Goal: Task Accomplishment & Management: Manage account settings

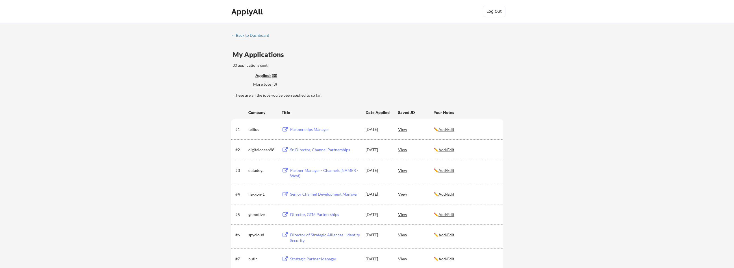
click at [235, 34] on div "← Back to Dashboard" at bounding box center [252, 35] width 42 height 4
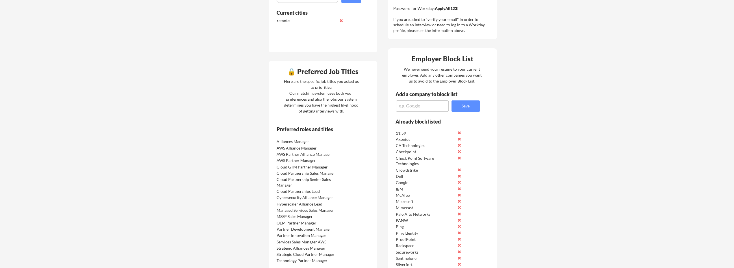
scroll to position [205, 0]
click at [416, 108] on textarea at bounding box center [422, 106] width 53 height 11
type textarea "DataDog"
click at [454, 108] on button "Save" at bounding box center [465, 106] width 28 height 11
click at [439, 108] on textarea at bounding box center [422, 106] width 53 height 11
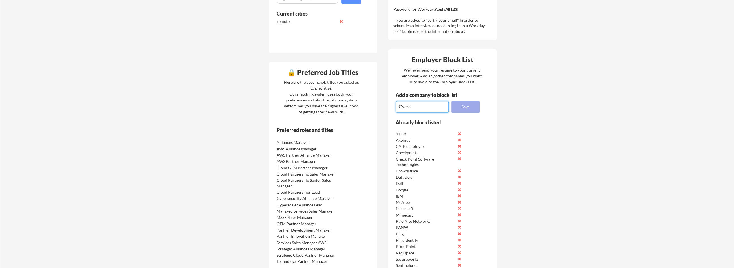
type textarea "Cyera"
click at [467, 105] on button "Save" at bounding box center [465, 106] width 28 height 11
click at [416, 112] on textarea at bounding box center [422, 106] width 53 height 11
type textarea "Wipro"
click at [456, 109] on button "Save" at bounding box center [465, 106] width 28 height 11
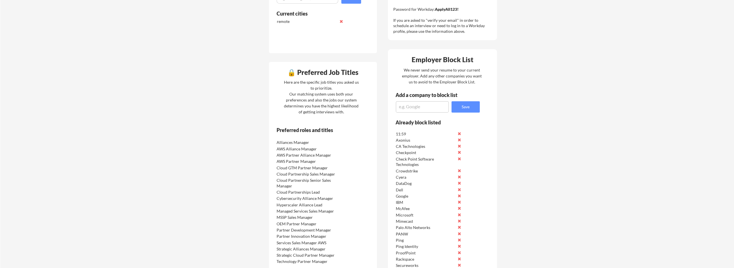
click at [434, 110] on textarea at bounding box center [422, 106] width 53 height 11
type textarea "Accenture"
click at [462, 105] on button "Save" at bounding box center [465, 106] width 28 height 11
click at [425, 106] on textarea at bounding box center [422, 106] width 53 height 11
type textarea "HCL"
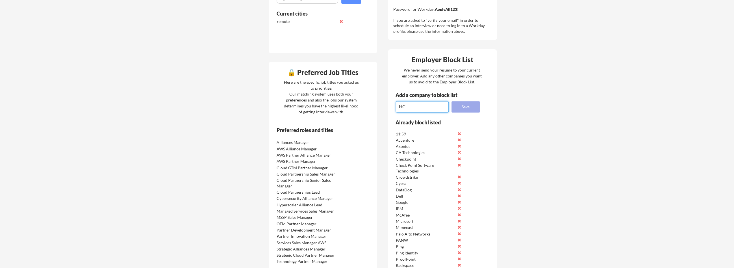
click at [464, 104] on button "Save" at bounding box center [465, 106] width 28 height 11
click at [432, 105] on textarea at bounding box center [422, 106] width 53 height 11
type textarea "Nvidia"
click at [454, 108] on button "Save" at bounding box center [465, 106] width 28 height 11
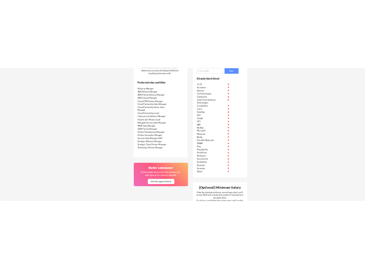
scroll to position [306, 0]
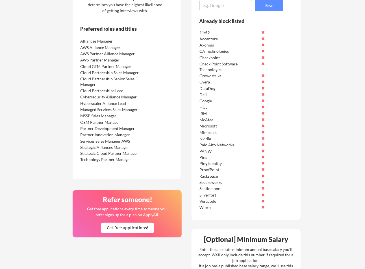
click at [226, 7] on textarea at bounding box center [225, 5] width 53 height 11
paste textarea "1Password"
type textarea "1Password"
click at [265, 7] on button "Save" at bounding box center [269, 5] width 28 height 11
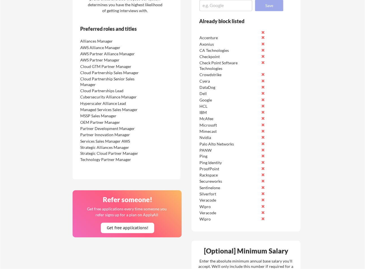
scroll to position [0, 0]
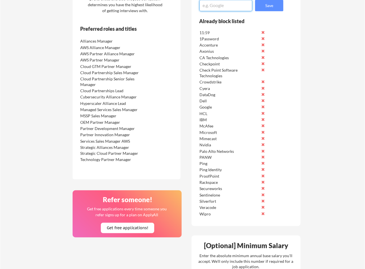
click at [222, 5] on textarea at bounding box center [225, 5] width 53 height 11
paste textarea "Abnormal AI"
type textarea "Abnormal AI"
click at [273, 7] on button "Save" at bounding box center [269, 5] width 28 height 11
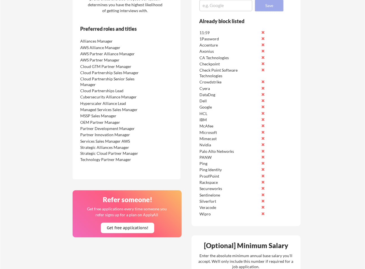
scroll to position [0, 0]
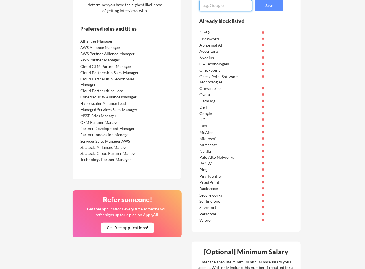
click at [227, 9] on textarea at bounding box center [225, 5] width 53 height 11
paste textarea "Armis"
type textarea "Armis"
click at [269, 8] on button "Save" at bounding box center [269, 5] width 28 height 11
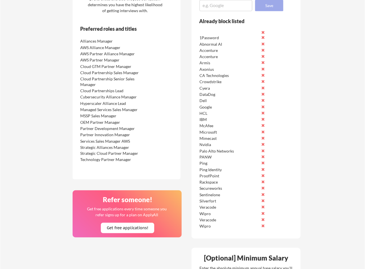
scroll to position [0, 0]
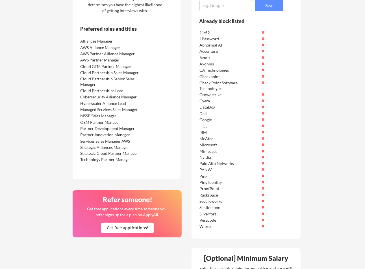
click at [229, 8] on textarea at bounding box center [225, 5] width 53 height 11
paste textarea "Bitdefender"
type textarea "Bitdefender"
click at [261, 9] on button "Save" at bounding box center [269, 5] width 28 height 11
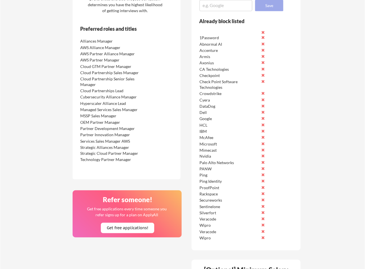
scroll to position [0, 0]
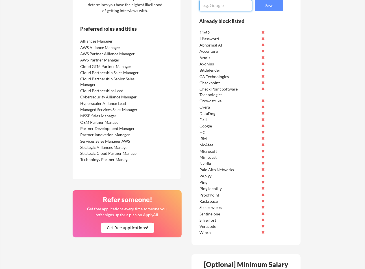
click at [210, 10] on textarea at bounding box center [225, 5] width 53 height 11
paste textarea "Bitsight"
type textarea "Bitsight"
click at [268, 8] on button "Save" at bounding box center [269, 5] width 28 height 11
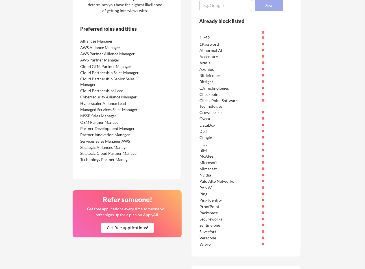
scroll to position [0, 0]
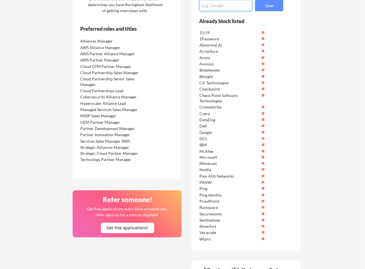
click at [216, 7] on textarea at bounding box center [225, 5] width 53 height 11
paste textarea "Cloudflare"
type textarea "Cloudflare"
click at [266, 10] on button "Save" at bounding box center [269, 5] width 28 height 11
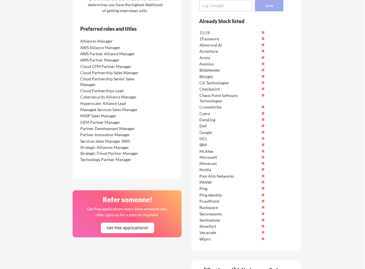
scroll to position [0, 0]
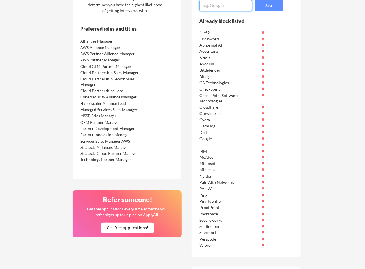
click at [224, 7] on textarea at bounding box center [225, 5] width 53 height 11
paste textarea "Cohesity"
type textarea "Cohesity"
click at [262, 9] on button "Save" at bounding box center [269, 5] width 28 height 11
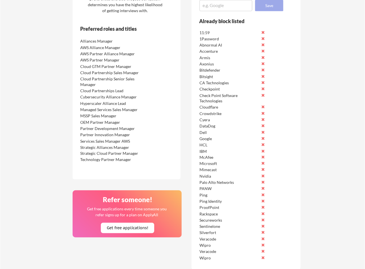
scroll to position [0, 0]
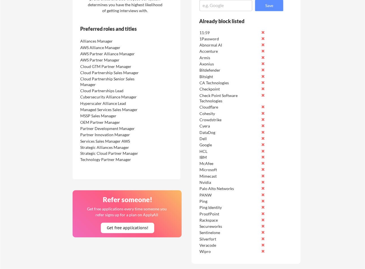
click at [231, 5] on textarea at bounding box center [225, 5] width 53 height 11
paste textarea "Commvault"
type textarea "Commvault"
click at [258, 8] on button "Save" at bounding box center [269, 5] width 28 height 11
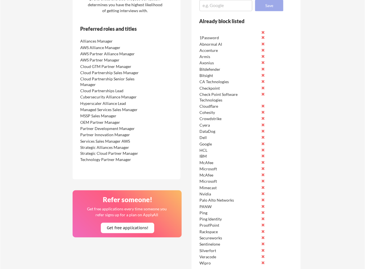
scroll to position [0, 0]
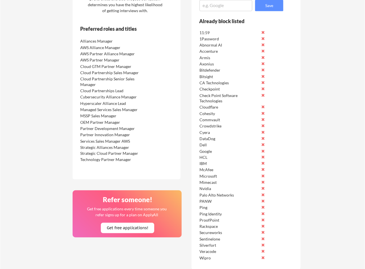
click at [224, 9] on textarea at bounding box center [225, 5] width 53 height 11
paste textarea "Cribl"
type textarea "Cribl"
click at [278, 5] on button "Save" at bounding box center [269, 5] width 28 height 11
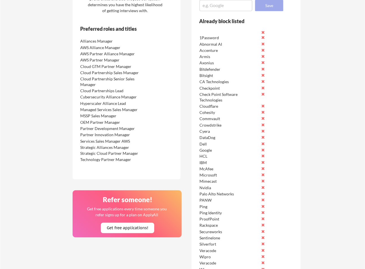
scroll to position [0, 0]
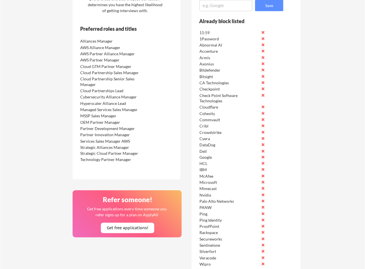
click at [219, 4] on textarea at bounding box center [225, 5] width 53 height 11
paste textarea "Cyber Watch Systems"
type textarea "Cyber Watch Systems"
click at [267, 7] on button "Save" at bounding box center [269, 5] width 28 height 11
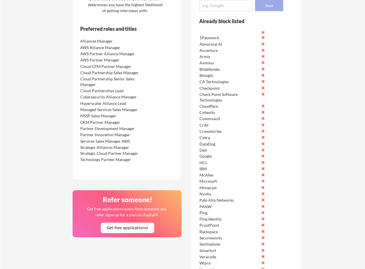
scroll to position [0, 0]
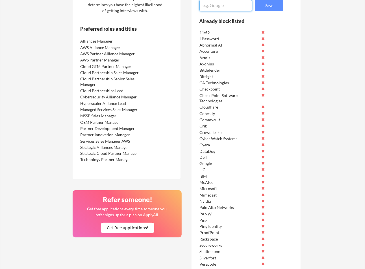
click at [231, 3] on textarea at bounding box center [225, 5] width 53 height 11
paste textarea "Cyderes"
type textarea "Cyderes"
click at [271, 7] on button "Save" at bounding box center [269, 5] width 28 height 11
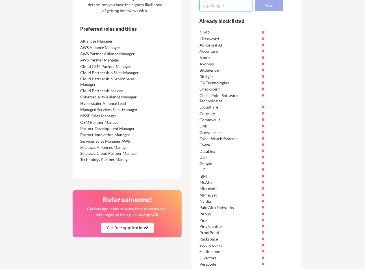
scroll to position [0, 0]
click at [218, 8] on textarea at bounding box center [225, 5] width 53 height 11
paste textarea "Deloitte"
type textarea "Deloitte"
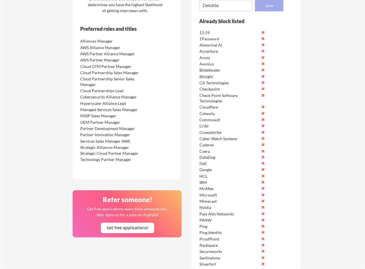
click at [265, 7] on button "Save" at bounding box center [269, 5] width 28 height 11
click at [223, 6] on textarea at bounding box center [225, 5] width 53 height 11
click at [231, 8] on textarea at bounding box center [225, 5] width 53 height 11
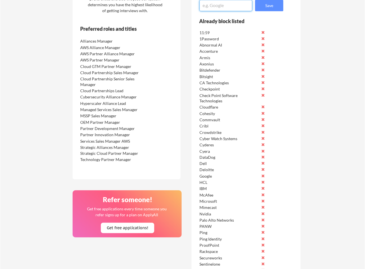
paste textarea "Dynatrace"
type textarea "Dynatrace"
click at [268, 6] on button "Save" at bounding box center [269, 5] width 28 height 11
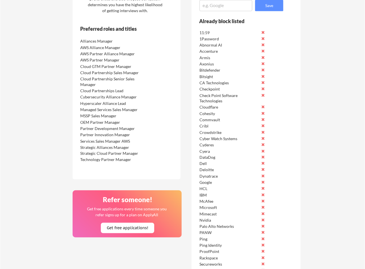
click at [228, 5] on textarea at bounding box center [225, 5] width 53 height 11
paste textarea "Exabeam"
type textarea "Exabeam"
click at [271, 9] on button "Save" at bounding box center [269, 5] width 28 height 11
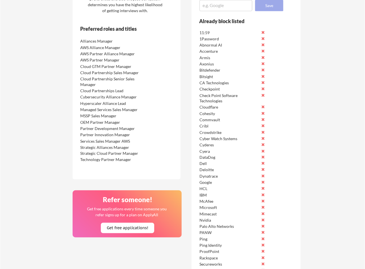
scroll to position [0, 0]
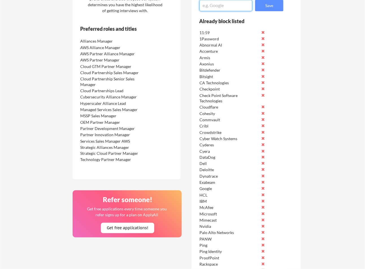
click at [232, 5] on textarea at bounding box center [225, 5] width 53 height 11
paste textarea "Forescout Technologies Inc."
type textarea "Forescout Technologies Inc."
click at [268, 8] on button "Save" at bounding box center [269, 5] width 28 height 11
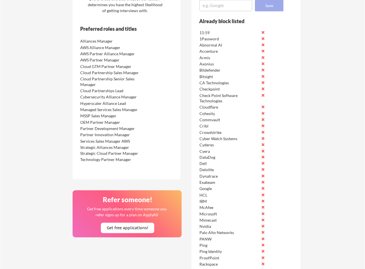
scroll to position [0, 0]
click at [234, 6] on textarea at bounding box center [225, 5] width 53 height 11
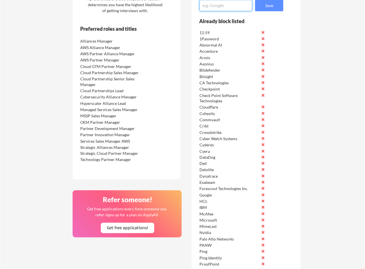
paste textarea "GitHub"
type textarea "GitHub"
click at [268, 5] on button "Save" at bounding box center [269, 5] width 28 height 11
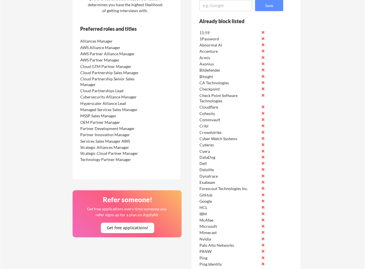
click at [212, 6] on textarea at bounding box center [225, 5] width 53 height 11
paste textarea "GuidePoint Security"
type textarea "GuidePoint Security"
click at [267, 7] on button "Save" at bounding box center [269, 5] width 28 height 11
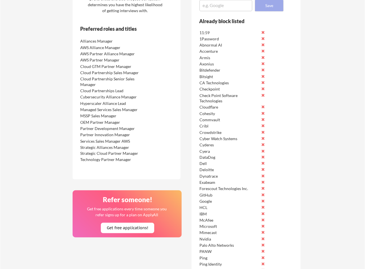
scroll to position [0, 0]
click at [226, 9] on textarea at bounding box center [225, 5] width 53 height 11
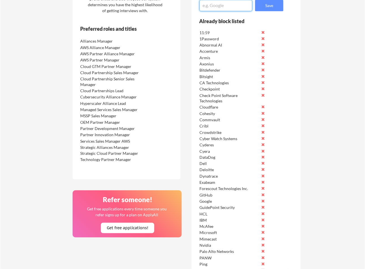
paste textarea "Graylog, Inc."
type textarea "Graylog, Inc."
click at [260, 10] on button "Save" at bounding box center [269, 5] width 28 height 11
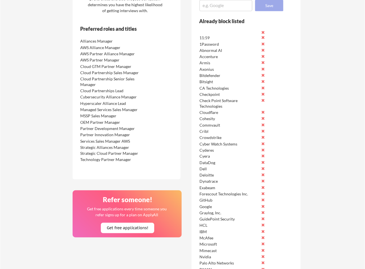
scroll to position [0, 0]
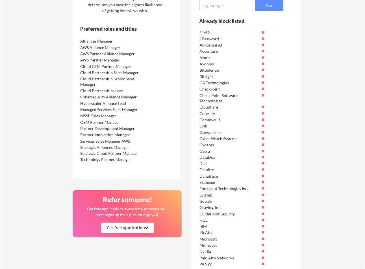
click at [236, 3] on textarea at bounding box center [225, 5] width 53 height 11
paste textarea "Halcyon"
type textarea "Halcyon"
click at [279, 8] on button "Save" at bounding box center [269, 5] width 28 height 11
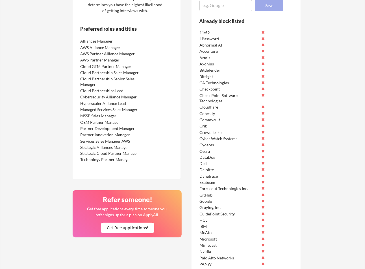
scroll to position [0, 0]
click at [233, 7] on textarea at bounding box center [225, 5] width 53 height 11
paste textarea "HCLSoftware"
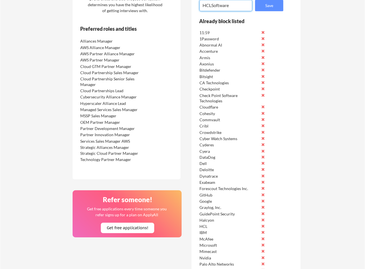
scroll to position [1, 0]
type textarea "HCLSoftware"
click at [261, 8] on button "Save" at bounding box center [269, 5] width 28 height 11
click at [230, 7] on textarea at bounding box center [225, 5] width 53 height 11
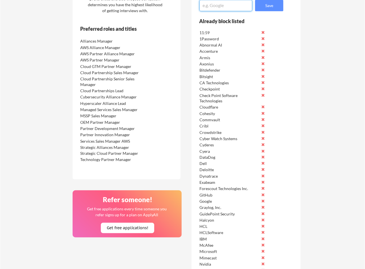
paste textarea "Insight"
type textarea "Insight"
click at [267, 10] on button "Save" at bounding box center [269, 5] width 28 height 11
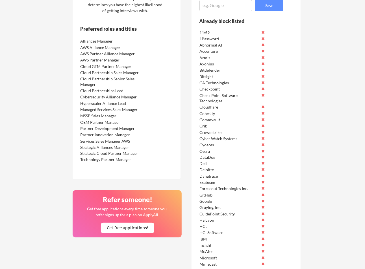
click at [228, 6] on textarea at bounding box center [225, 5] width 53 height 11
paste textarea "Insight Global"
type textarea "Insight Global"
click at [272, 8] on button "Save" at bounding box center [269, 5] width 28 height 11
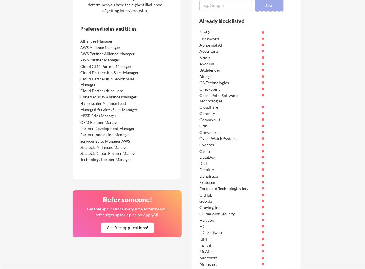
scroll to position [0, 0]
click at [239, 5] on textarea at bounding box center [225, 5] width 53 height 11
paste textarea "Kudelski Security"
type textarea "Kudelski Security"
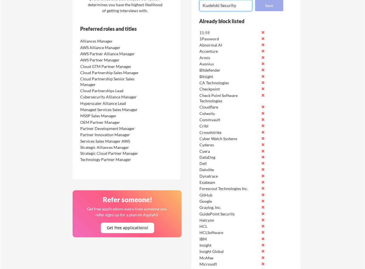
click at [269, 5] on button "Save" at bounding box center [269, 5] width 28 height 11
click at [233, 9] on textarea at bounding box center [225, 5] width 53 height 11
paste textarea "LogicMonitor"
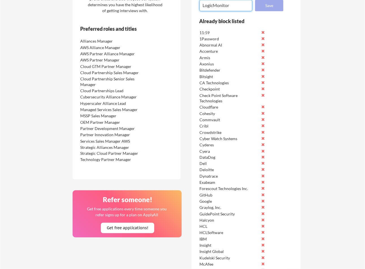
type textarea "LogicMonitor"
click at [273, 4] on button "Save" at bounding box center [269, 5] width 28 height 11
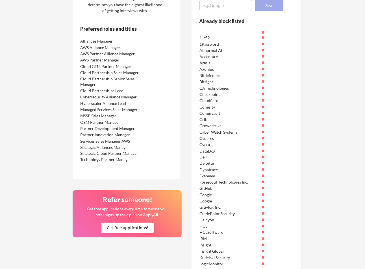
scroll to position [0, 0]
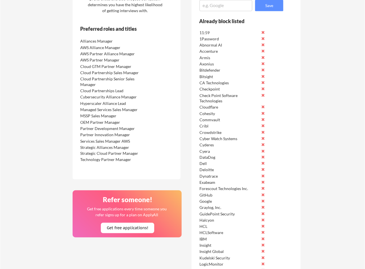
click at [232, 4] on textarea at bounding box center [225, 5] width 53 height 11
paste textarea "[DOMAIN_NAME]"
type textarea "[DOMAIN_NAME]"
click at [276, 9] on button "Save" at bounding box center [269, 5] width 28 height 11
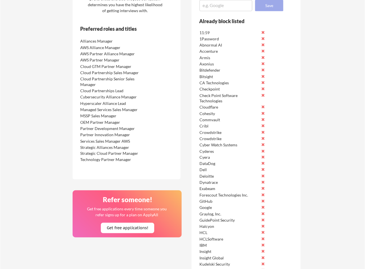
scroll to position [0, 0]
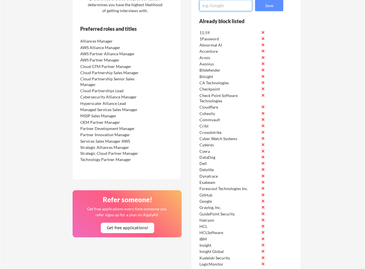
click at [238, 8] on textarea at bounding box center [225, 5] width 53 height 11
paste textarea "Mimecast"
type textarea "Mimecast"
click at [273, 10] on button "Save" at bounding box center [269, 5] width 28 height 11
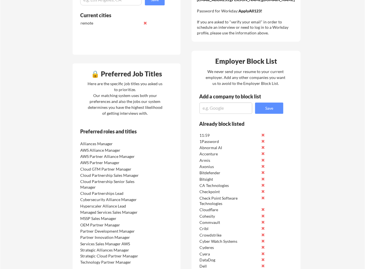
scroll to position [204, 0]
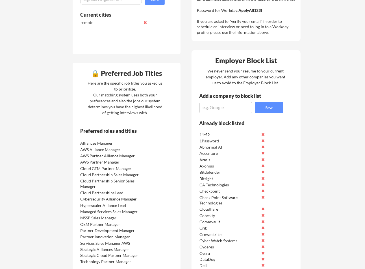
click at [221, 110] on textarea at bounding box center [225, 107] width 53 height 11
paste textarea "Netskope"
type textarea "Netskope"
click at [271, 105] on button "Save" at bounding box center [269, 107] width 28 height 11
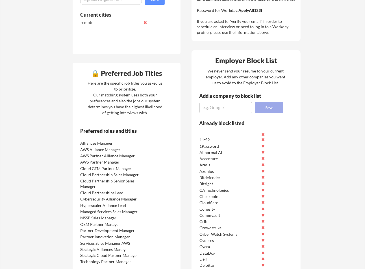
scroll to position [0, 0]
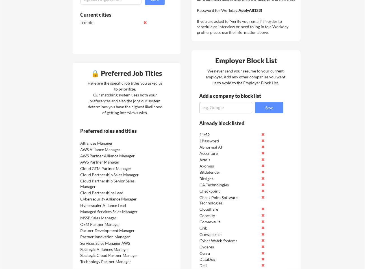
click at [234, 107] on textarea at bounding box center [225, 107] width 53 height 11
paste textarea "NinjaOne"
type textarea "NinjaOne"
click at [263, 111] on button "Save" at bounding box center [269, 107] width 28 height 11
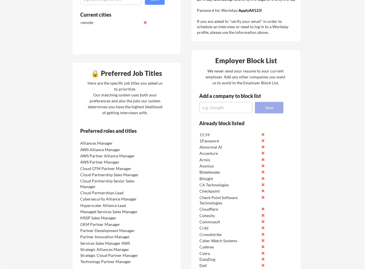
scroll to position [0, 0]
click at [229, 112] on textarea at bounding box center [225, 107] width 53 height 11
paste textarea "NTT DATA"
type textarea "NTT DATA"
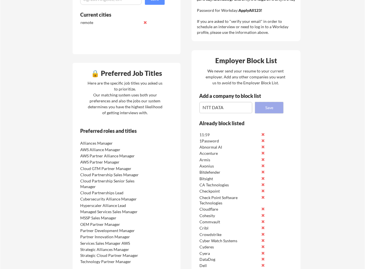
click at [260, 109] on button "Save" at bounding box center [269, 107] width 28 height 11
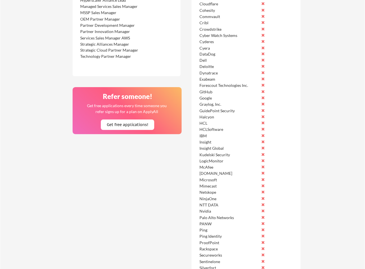
scroll to position [204, 0]
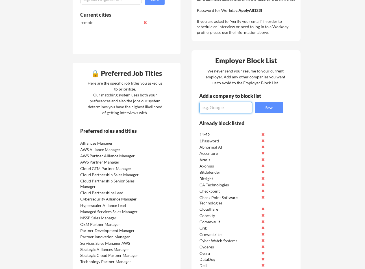
click at [228, 111] on textarea at bounding box center [225, 107] width 53 height 11
paste textarea "Optiv"
type textarea "Optiv"
click at [273, 108] on button "Save" at bounding box center [269, 107] width 28 height 11
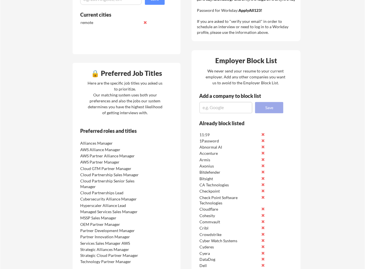
scroll to position [0, 0]
click at [214, 106] on textarea at bounding box center [225, 107] width 53 height 11
paste textarea "Optiv Inc"
type textarea "Optiv Inc"
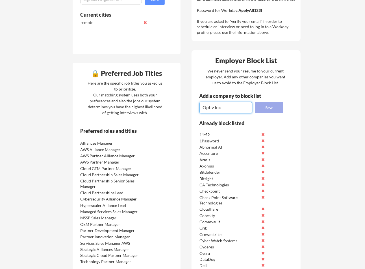
click at [268, 108] on button "Save" at bounding box center [269, 107] width 28 height 11
click at [209, 109] on textarea at bounding box center [225, 107] width 53 height 11
paste textarea "Orca Security"
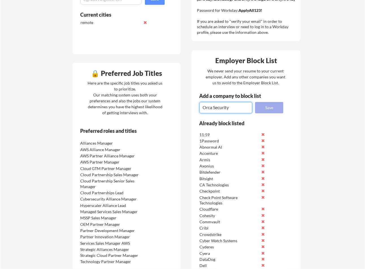
type textarea "Orca Security"
click at [264, 110] on button "Save" at bounding box center [269, 107] width 28 height 11
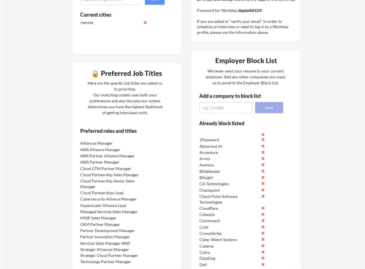
scroll to position [0, 0]
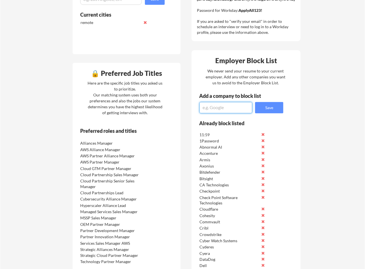
click at [214, 108] on textarea at bounding box center [225, 107] width 53 height 11
paste textarea "OX Security"
type textarea "OX Security"
click at [265, 109] on button "Save" at bounding box center [269, 107] width 28 height 11
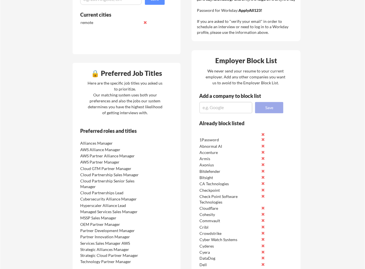
scroll to position [0, 0]
click at [212, 109] on textarea at bounding box center [225, 107] width 53 height 11
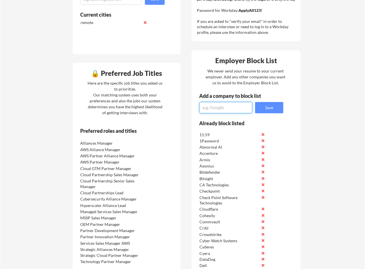
paste textarea "Pentera"
type textarea "Pentera"
click at [265, 107] on button "Save" at bounding box center [269, 107] width 28 height 11
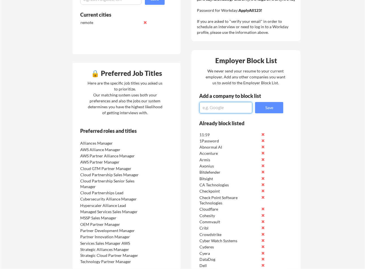
click at [228, 103] on textarea at bounding box center [225, 107] width 53 height 11
paste textarea "Presidio"
type textarea "Presidio"
click at [280, 111] on button "Save" at bounding box center [269, 107] width 28 height 11
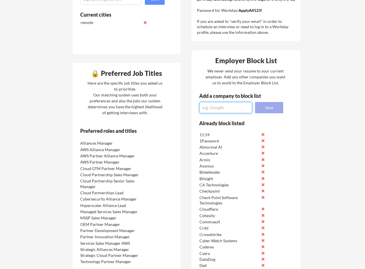
scroll to position [0, 0]
click at [236, 106] on textarea at bounding box center [225, 107] width 53 height 11
paste textarea "Presidio, Inc."
type textarea "Presidio, Inc."
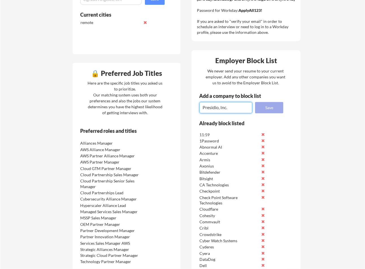
click at [267, 106] on button "Save" at bounding box center [269, 107] width 28 height 11
click at [238, 108] on textarea at bounding box center [225, 107] width 53 height 11
paste textarea "PwC"
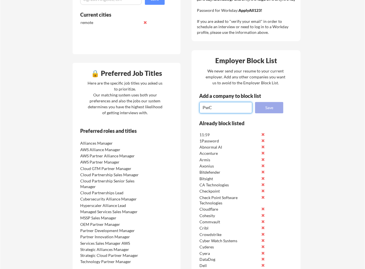
type textarea "PwC"
click at [264, 110] on button "Save" at bounding box center [269, 107] width 28 height 11
click at [207, 108] on textarea at bounding box center [225, 107] width 53 height 11
paste textarea "Rapid7"
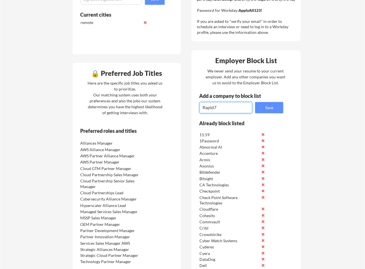
scroll to position [1, 0]
type textarea "Rapid7"
click at [271, 110] on button "Save" at bounding box center [269, 107] width 28 height 11
click at [241, 109] on textarea at bounding box center [225, 107] width 53 height 11
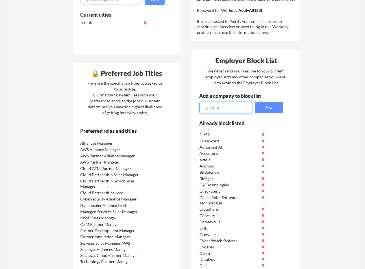
paste textarea "Recorded Future"
type textarea "Recorded Future"
click at [279, 107] on button "Save" at bounding box center [269, 107] width 28 height 11
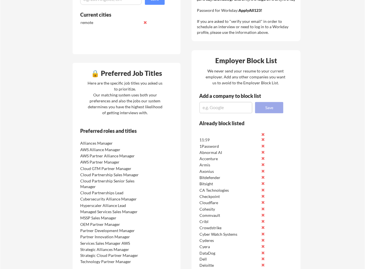
scroll to position [0, 0]
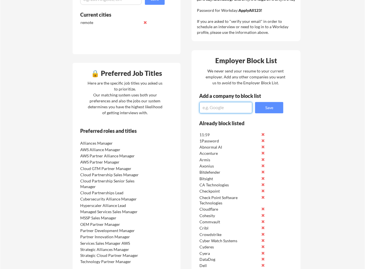
click at [240, 111] on textarea at bounding box center [225, 107] width 53 height 11
paste textarea "Red Canary"
type textarea "Red Canary"
click at [271, 108] on button "Save" at bounding box center [269, 107] width 28 height 11
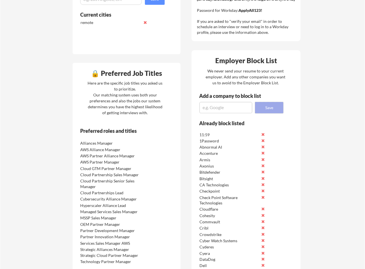
scroll to position [0, 0]
click at [223, 112] on textarea at bounding box center [225, 107] width 53 height 11
paste textarea "ReliaQuest"
type textarea "ReliaQuest"
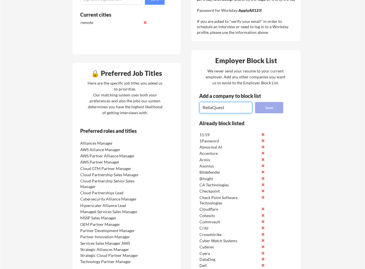
click at [280, 105] on button "Save" at bounding box center [269, 107] width 28 height 11
click at [232, 111] on textarea at bounding box center [225, 107] width 53 height 11
paste textarea "ReversingLabs"
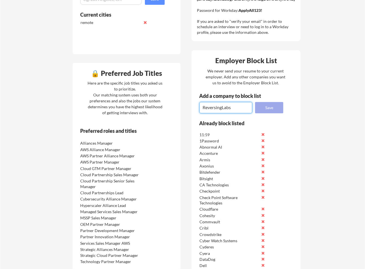
type textarea "ReversingLabs"
click at [275, 108] on button "Save" at bounding box center [269, 107] width 28 height 11
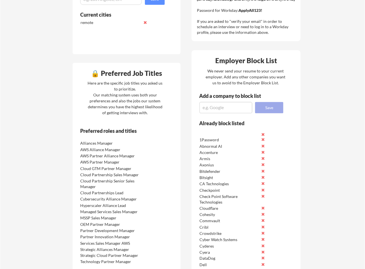
scroll to position [0, 0]
click at [230, 108] on textarea at bounding box center [225, 107] width 53 height 11
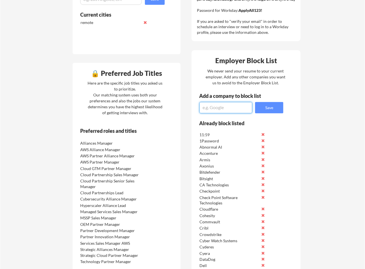
paste textarea "RKON"
type textarea "RKON"
click at [277, 106] on button "Save" at bounding box center [269, 107] width 28 height 11
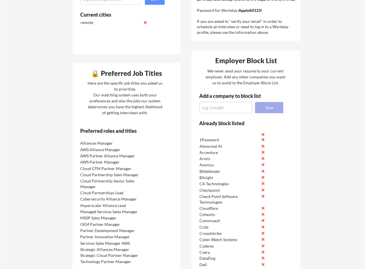
scroll to position [0, 0]
click at [238, 109] on textarea at bounding box center [225, 107] width 53 height 11
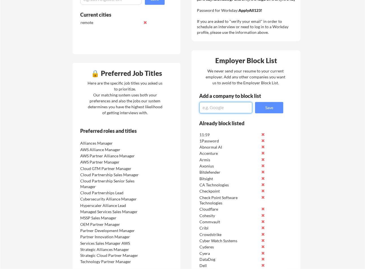
paste textarea "RKON Technologies"
type textarea "RKON Technologies"
click at [274, 112] on button "Save" at bounding box center [269, 107] width 28 height 11
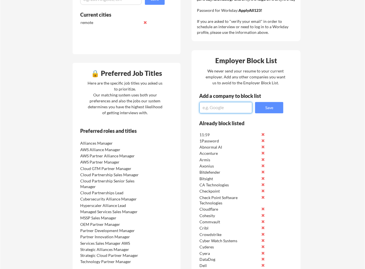
click at [210, 103] on textarea at bounding box center [225, 107] width 53 height 11
paste textarea "SafeBreach"
type textarea "SafeBreach"
click at [267, 112] on button "Save" at bounding box center [269, 107] width 28 height 11
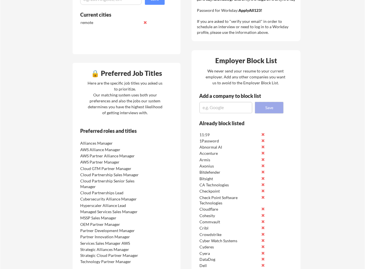
scroll to position [0, 0]
click at [223, 107] on textarea at bounding box center [225, 107] width 53 height 11
paste textarea "SailPoint"
type textarea "SailPoint"
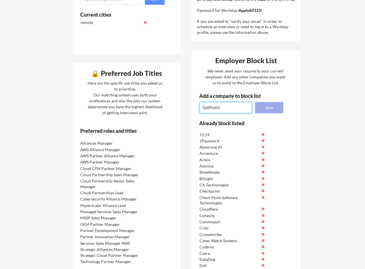
click at [266, 108] on button "Save" at bounding box center [269, 107] width 28 height 11
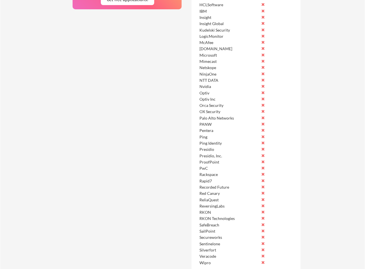
scroll to position [204, 0]
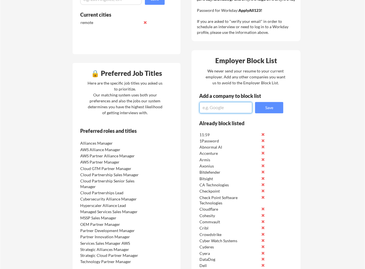
click at [240, 107] on textarea at bounding box center [225, 107] width 53 height 11
paste textarea "SecurIT360"
type textarea "SecurIT360"
click at [258, 110] on button "Save" at bounding box center [269, 107] width 28 height 11
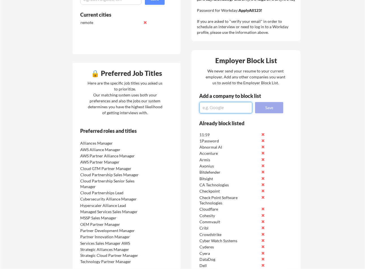
scroll to position [0, 0]
click at [203, 106] on textarea at bounding box center [225, 107] width 53 height 11
paste textarea "Semgrep"
type textarea "Semgrep"
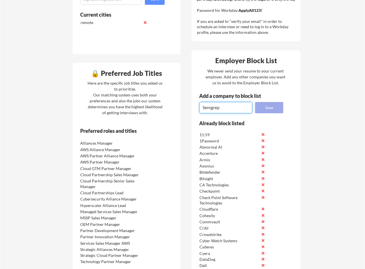
click at [267, 109] on button "Save" at bounding box center [269, 107] width 28 height 11
click at [220, 110] on textarea at bounding box center [225, 107] width 53 height 11
paste textarea "Semperis"
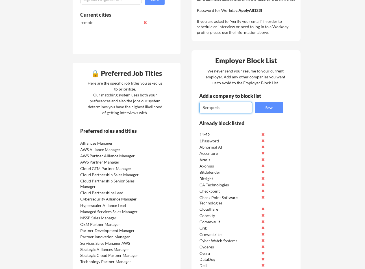
scroll to position [1, 0]
type textarea "Semperis"
click at [270, 105] on button "Save" at bounding box center [269, 107] width 28 height 11
click at [223, 104] on textarea at bounding box center [225, 107] width 53 height 11
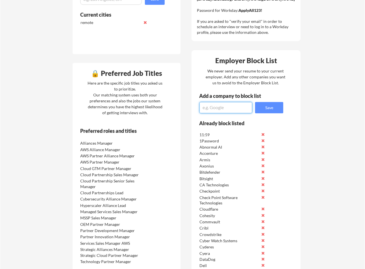
paste textarea "Simeio"
type textarea "Simeio"
click at [272, 106] on button "Save" at bounding box center [269, 107] width 28 height 11
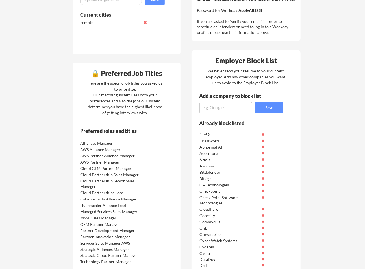
click at [233, 110] on textarea at bounding box center [225, 107] width 53 height 11
paste textarea "Simpatico Systems"
type textarea "Simpatico Systems"
click at [270, 111] on button "Save" at bounding box center [269, 107] width 28 height 11
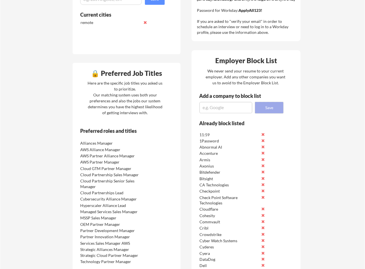
scroll to position [0, 0]
click at [238, 111] on textarea at bounding box center [225, 107] width 53 height 11
paste textarea "Snowflake"
type textarea "Snowflake"
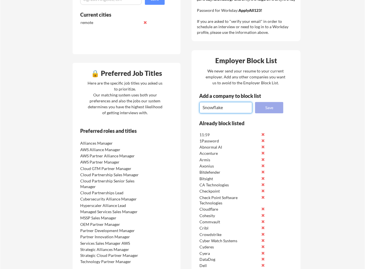
click at [273, 109] on button "Save" at bounding box center [269, 107] width 28 height 11
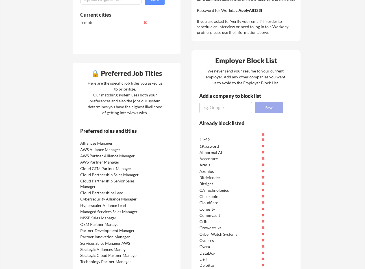
scroll to position [0, 0]
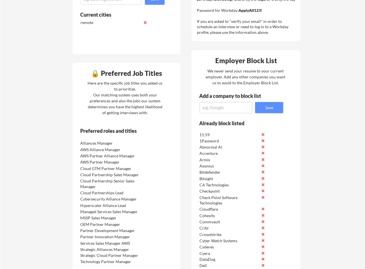
click at [243, 106] on textarea at bounding box center [225, 107] width 53 height 11
paste textarea "Softchoice"
type textarea "Softchoice"
click at [277, 106] on button "Save" at bounding box center [269, 107] width 28 height 11
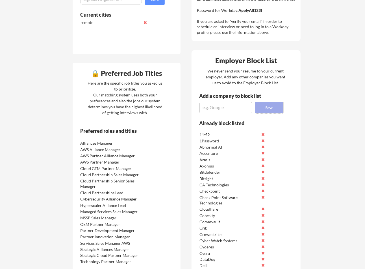
scroll to position [0, 0]
click at [228, 105] on textarea at bounding box center [225, 107] width 53 height 11
paste textarea "Sonatype"
type textarea "Sonatype"
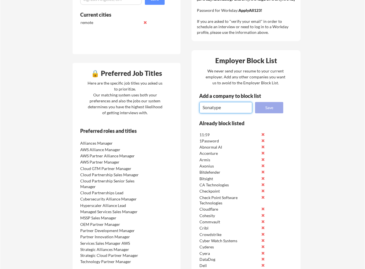
click at [259, 107] on button "Save" at bounding box center [269, 107] width 28 height 11
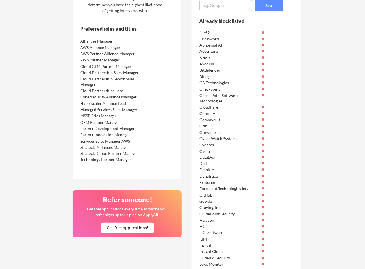
scroll to position [203, 0]
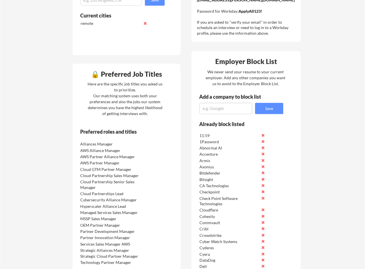
click at [235, 105] on textarea at bounding box center [225, 108] width 53 height 11
paste textarea "Sophos"
type textarea "Sophos"
click at [268, 111] on button "Save" at bounding box center [269, 108] width 28 height 11
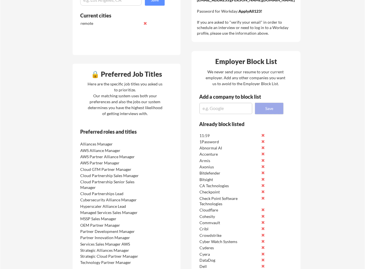
scroll to position [0, 0]
click at [232, 104] on textarea at bounding box center [225, 108] width 53 height 11
paste textarea "SpyCloud"
type textarea "SpyCloud"
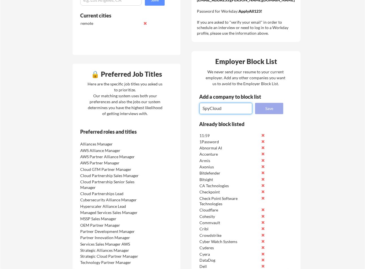
click at [266, 107] on button "Save" at bounding box center [269, 108] width 28 height 11
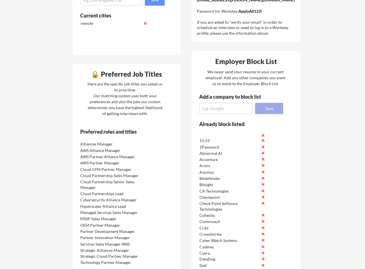
scroll to position [0, 0]
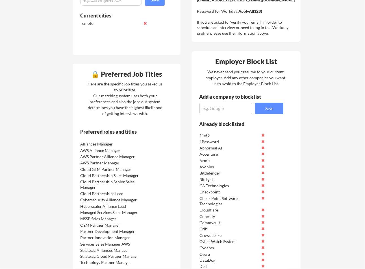
click at [212, 103] on textarea at bounding box center [225, 108] width 53 height 11
paste textarea "Sumo Logic"
type textarea "Sumo Logic"
click at [282, 108] on button "Save" at bounding box center [269, 108] width 28 height 11
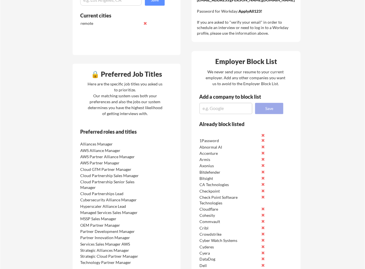
scroll to position [0, 0]
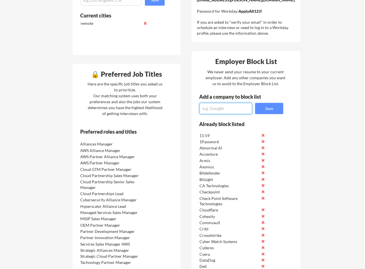
click at [225, 109] on textarea at bounding box center [225, 108] width 53 height 11
paste textarea "Tanium"
type textarea "Tanium"
click at [273, 111] on button "Save" at bounding box center [269, 108] width 28 height 11
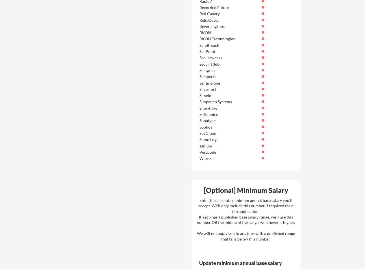
scroll to position [715, 0]
click at [263, 132] on button at bounding box center [263, 132] width 4 height 4
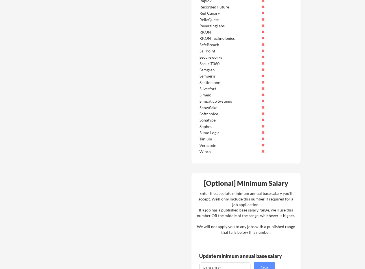
click at [263, 133] on button at bounding box center [263, 132] width 4 height 4
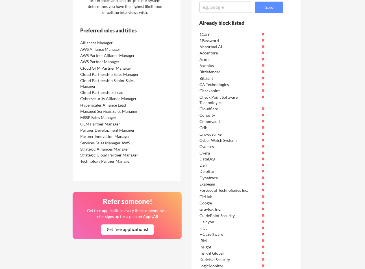
scroll to position [202, 0]
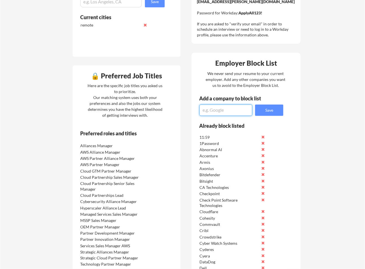
click at [225, 110] on textarea at bounding box center [225, 110] width 53 height 11
paste textarea "Tevora"
type textarea "Tevora"
click at [268, 114] on button "Save" at bounding box center [269, 110] width 28 height 11
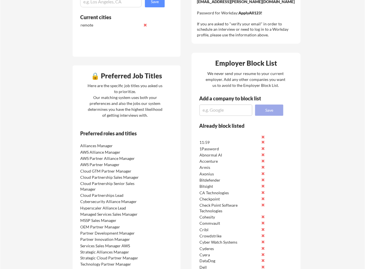
scroll to position [0, 0]
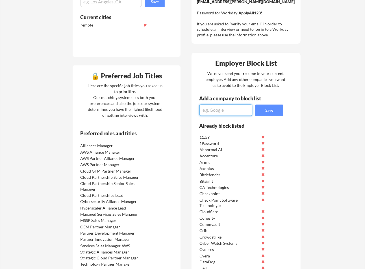
click at [240, 109] on textarea at bounding box center [225, 110] width 53 height 11
paste textarea "Trace3"
type textarea "Trace3"
click at [259, 112] on button "Save" at bounding box center [269, 110] width 28 height 11
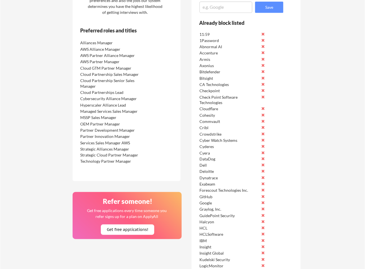
scroll to position [304, 0]
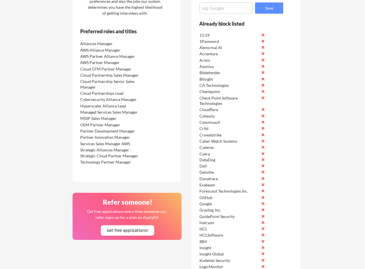
click at [231, 3] on textarea at bounding box center [225, 8] width 53 height 11
paste textarea "Trellix"
type textarea "Trellix"
click at [263, 13] on button "Save" at bounding box center [269, 8] width 28 height 11
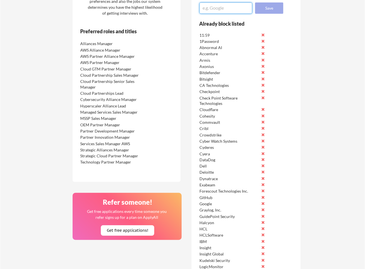
scroll to position [0, 0]
click at [209, 7] on textarea at bounding box center [225, 8] width 53 height 11
paste textarea "Varonis"
type textarea "Varonis"
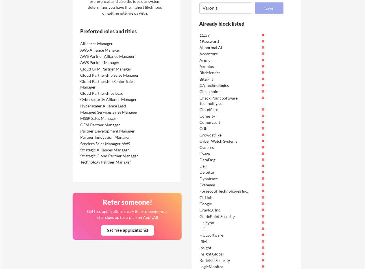
click at [259, 10] on button "Save" at bounding box center [269, 8] width 28 height 11
click at [207, 7] on textarea at bounding box center [225, 8] width 53 height 11
paste textarea "Vectra AI"
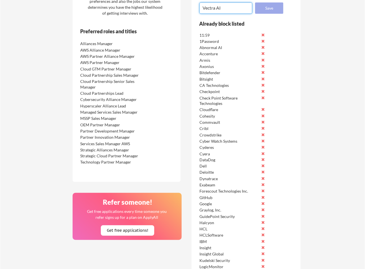
type textarea "Vectra AI"
click at [272, 9] on button "Save" at bounding box center [269, 8] width 28 height 11
click at [243, 8] on textarea at bounding box center [225, 8] width 53 height 11
paste textarea "Veeam Software"
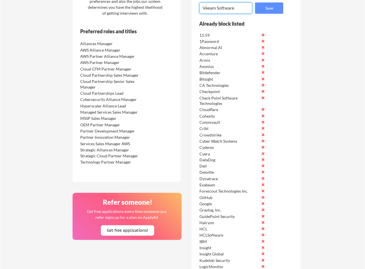
scroll to position [1, 0]
type textarea "Veeam Software"
click at [266, 12] on button "Save" at bounding box center [269, 8] width 28 height 11
click at [215, 7] on textarea at bounding box center [225, 8] width 53 height 11
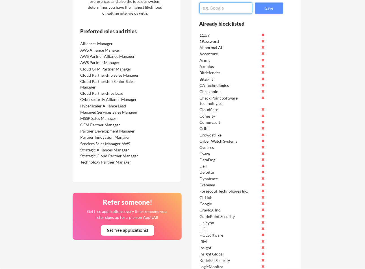
paste textarea "Vendict"
type textarea "Vendict"
click at [261, 8] on button "Save" at bounding box center [269, 8] width 28 height 11
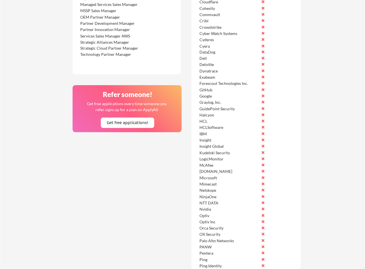
scroll to position [303, 0]
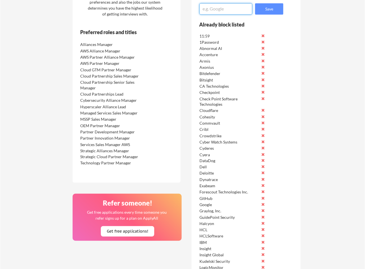
click at [231, 10] on textarea at bounding box center [225, 8] width 53 height 11
paste textarea "Wiz"
type textarea "Wiz"
click at [273, 12] on button "Save" at bounding box center [269, 8] width 28 height 11
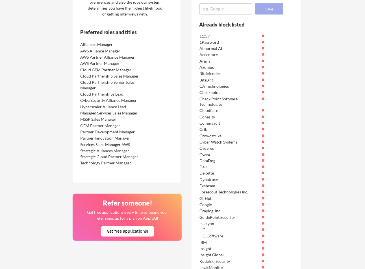
scroll to position [0, 0]
click at [227, 12] on textarea at bounding box center [225, 8] width 53 height 11
paste textarea "World Wide Technology"
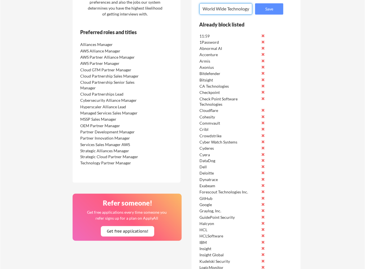
scroll to position [5, 0]
type textarea "World Wide Technology"
click at [280, 9] on button "Save" at bounding box center [269, 8] width 28 height 11
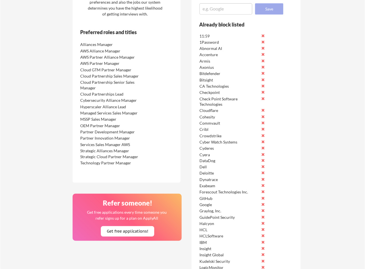
scroll to position [0, 0]
click at [233, 7] on textarea at bounding box center [225, 8] width 53 height 11
paste textarea "Yubico"
type textarea "Yubico"
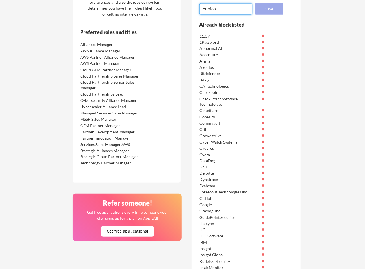
click at [260, 10] on button "Save" at bounding box center [269, 8] width 28 height 11
click at [214, 11] on textarea at bounding box center [225, 8] width 53 height 11
paste textarea "ZeroFox"
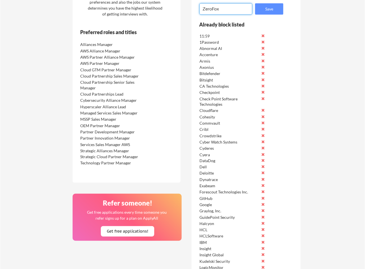
type textarea "ZeroFox"
click at [258, 8] on button "Save" at bounding box center [269, 8] width 28 height 11
click at [212, 12] on textarea at bounding box center [225, 8] width 53 height 11
paste textarea "Check Point Software"
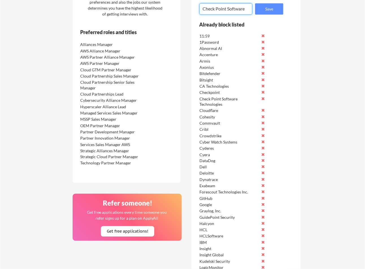
scroll to position [1, 0]
type textarea "Check Point Software"
click at [265, 11] on button "Save" at bounding box center [269, 8] width 28 height 11
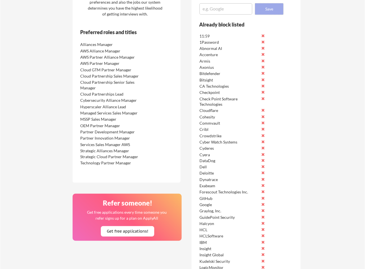
scroll to position [0, 0]
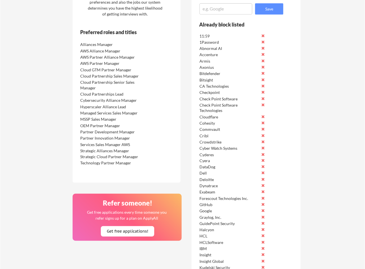
click at [215, 8] on textarea at bounding box center [225, 8] width 53 height 11
paste textarea "Concentric AI"
type textarea "Concentric AI"
click at [263, 11] on button "Save" at bounding box center [269, 8] width 28 height 11
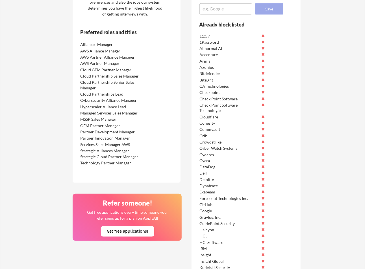
scroll to position [0, 0]
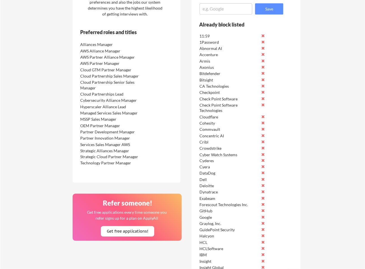
click at [227, 7] on textarea at bounding box center [225, 8] width 53 height 11
paste textarea "Corelight"
type textarea "Corelight"
click at [261, 9] on button "Save" at bounding box center [269, 8] width 28 height 11
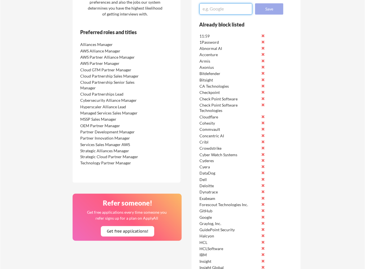
scroll to position [0, 0]
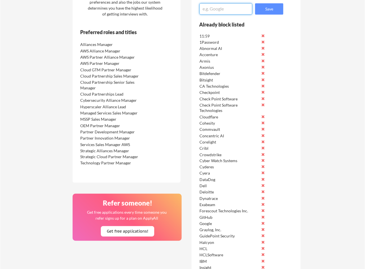
click at [226, 12] on textarea at bounding box center [225, 8] width 53 height 11
paste textarea "Eureka DevSecOps"
type textarea "Eureka DevSecOps"
click at [265, 10] on button "Save" at bounding box center [269, 8] width 28 height 11
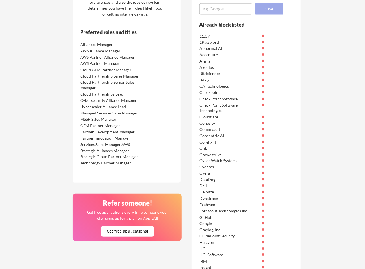
scroll to position [0, 0]
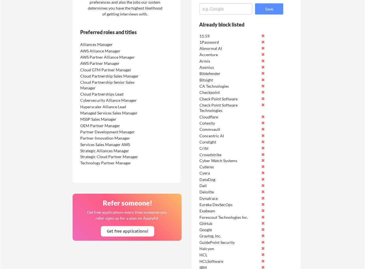
click at [234, 10] on textarea at bounding box center [225, 8] width 53 height 11
paste textarea "Forecight Cybersecurity â€“ We Foresee CyberthreatsÂ®"
type textarea "Forecight"
click at [271, 11] on button "Save" at bounding box center [269, 8] width 28 height 11
click at [235, 8] on textarea at bounding box center [225, 8] width 53 height 11
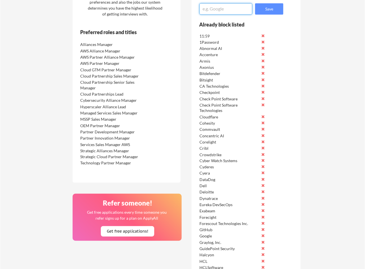
paste textarea "Forescout Technologies Inc."
type textarea "Forescout Technologies Inc."
click at [266, 9] on button "Save" at bounding box center [269, 8] width 28 height 11
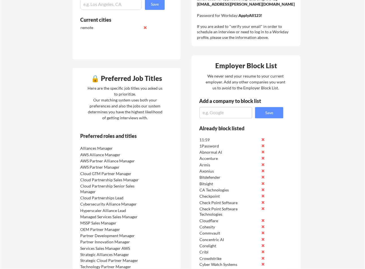
click at [236, 110] on textarea at bounding box center [225, 112] width 53 height 11
paste textarea "Fortinet"
type textarea "Fortinet"
click at [260, 114] on button "Save" at bounding box center [269, 112] width 28 height 11
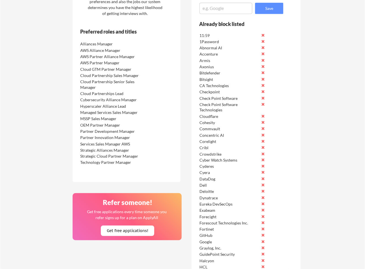
scroll to position [302, 0]
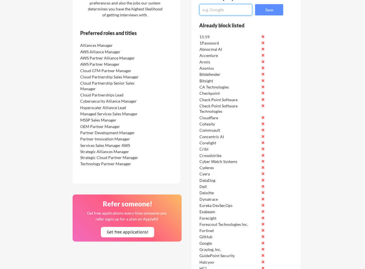
click at [221, 9] on textarea at bounding box center [225, 9] width 53 height 11
paste textarea "Huntress"
type textarea "Huntress"
click at [262, 13] on button "Save" at bounding box center [269, 9] width 28 height 11
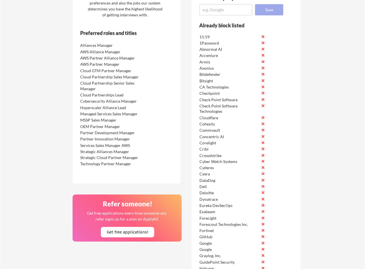
scroll to position [0, 0]
click at [223, 11] on textarea at bounding box center [225, 9] width 53 height 11
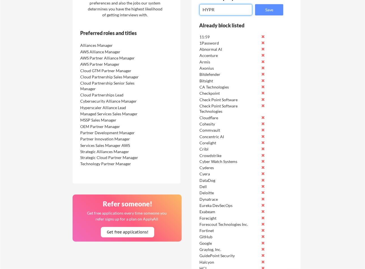
type textarea "HYPR"
click at [273, 13] on button "Save" at bounding box center [269, 9] width 28 height 11
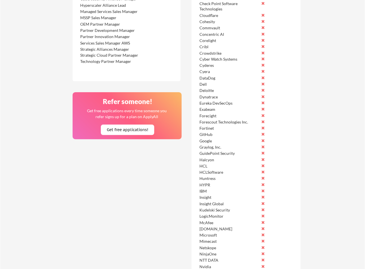
scroll to position [302, 0]
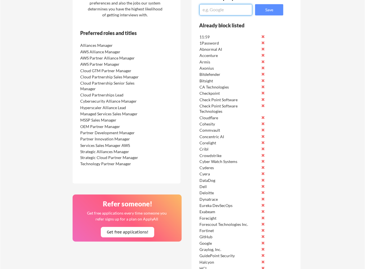
click at [217, 10] on textarea at bounding box center [225, 9] width 53 height 11
paste textarea "Immersive"
type textarea "Immersive"
click at [272, 12] on button "Save" at bounding box center [269, 9] width 28 height 11
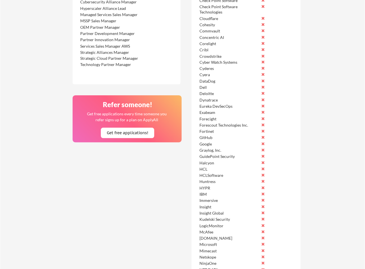
scroll to position [301, 0]
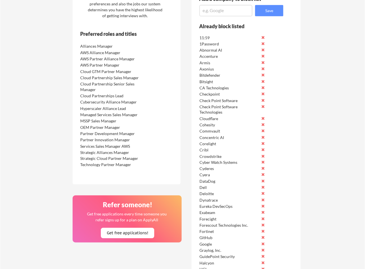
click at [238, 9] on textarea at bounding box center [225, 10] width 53 height 11
paste textarea "Island"
type textarea "Island"
click at [266, 14] on button "Save" at bounding box center [269, 10] width 28 height 11
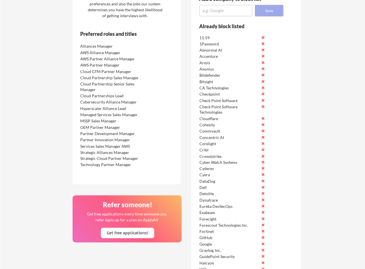
scroll to position [0, 0]
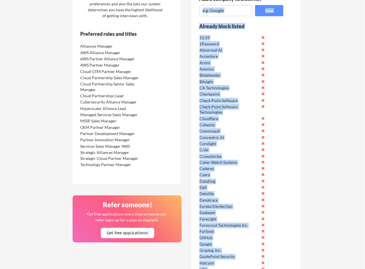
click at [226, 13] on textarea at bounding box center [225, 10] width 53 height 11
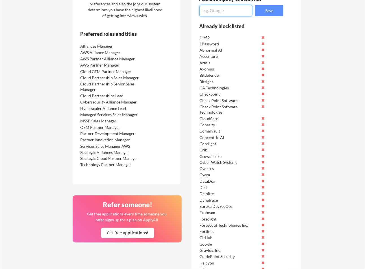
paste textarea "Keyfactor"
type textarea "Keyfactor"
click at [262, 11] on button "Save" at bounding box center [269, 10] width 28 height 11
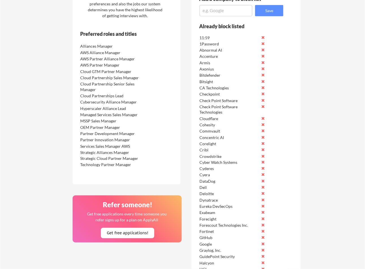
click at [218, 10] on textarea at bounding box center [225, 10] width 53 height 11
paste textarea "Kiteworks"
type textarea "Kiteworks"
click at [274, 12] on button "Save" at bounding box center [269, 10] width 28 height 11
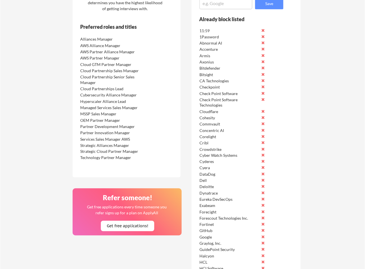
scroll to position [300, 0]
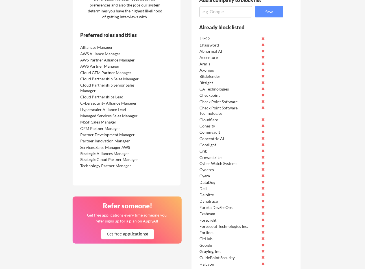
click at [223, 13] on textarea at bounding box center [225, 11] width 53 height 11
paste textarea "Legit Security"
type textarea "Legit Security"
click at [273, 14] on button "Save" at bounding box center [269, 11] width 28 height 11
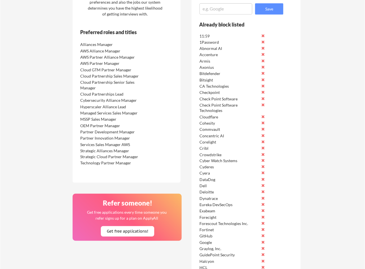
scroll to position [299, 0]
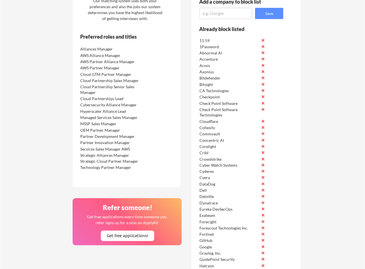
click at [234, 14] on textarea at bounding box center [225, 13] width 53 height 11
paste textarea "Logos Systems"
type textarea "Logos Systems"
click at [262, 15] on button "Save" at bounding box center [269, 13] width 28 height 11
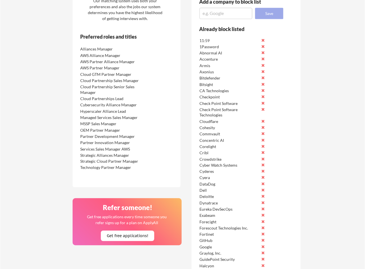
scroll to position [0, 0]
click at [238, 15] on textarea at bounding box center [225, 13] width 53 height 11
paste textarea "Multiscale Technologies Inc"
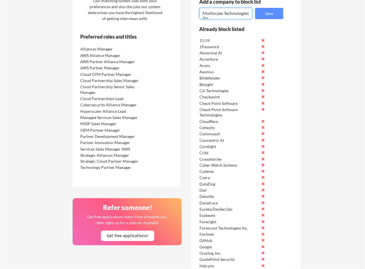
scroll to position [5, 0]
type textarea "Multiscale Technologies Inc"
click at [265, 13] on button "Save" at bounding box center [269, 13] width 28 height 11
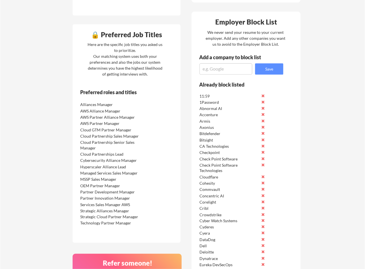
scroll to position [195, 0]
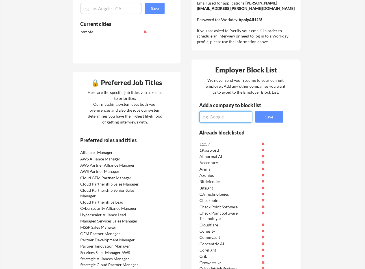
click at [219, 118] on textarea at bounding box center [225, 117] width 53 height 11
paste textarea "NETSCOUT"
type textarea "NETSCOUT"
click at [264, 117] on button "Save" at bounding box center [269, 117] width 28 height 11
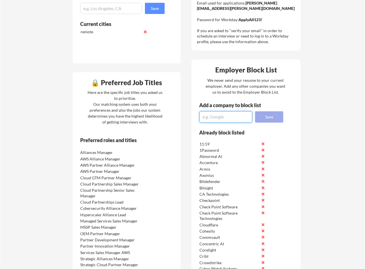
scroll to position [0, 0]
click at [214, 112] on textarea at bounding box center [225, 117] width 53 height 11
paste textarea "Nucleus Security"
type textarea "Nucleus Security"
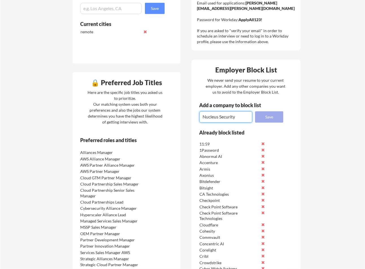
click at [265, 121] on button "Save" at bounding box center [269, 117] width 28 height 11
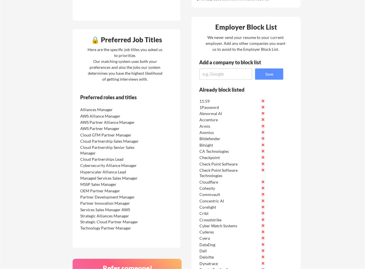
scroll to position [197, 0]
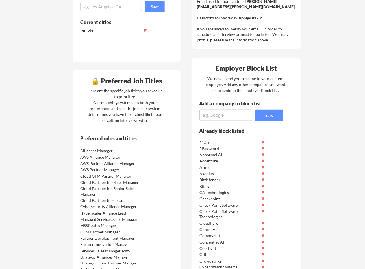
click at [236, 117] on textarea at bounding box center [225, 115] width 53 height 11
paste textarea "Nutanix"
type textarea "Nutanix"
click at [267, 117] on button "Save" at bounding box center [269, 115] width 28 height 11
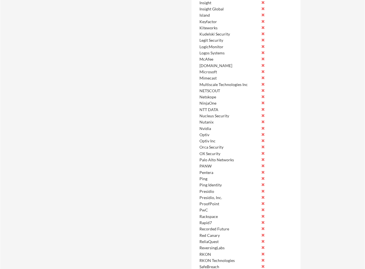
scroll to position [607, 0]
click at [263, 210] on button at bounding box center [263, 210] width 4 height 4
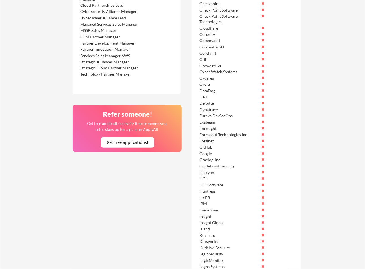
scroll to position [298, 0]
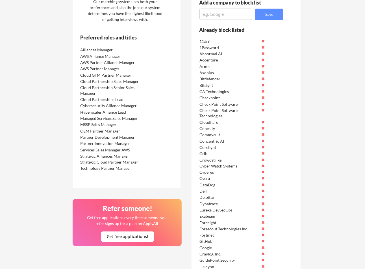
click at [232, 14] on textarea at bounding box center [225, 14] width 53 height 11
paste textarea "Traceable"
type textarea "Traceable"
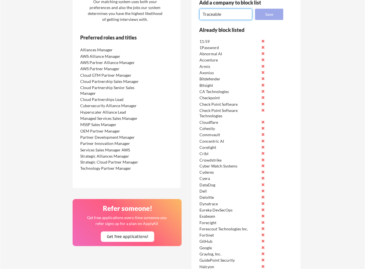
click at [272, 14] on button "Save" at bounding box center [269, 14] width 28 height 11
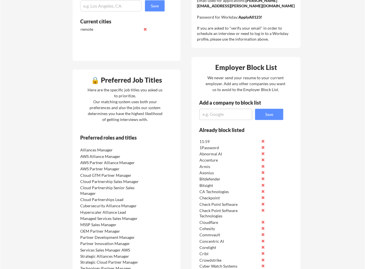
scroll to position [195, 0]
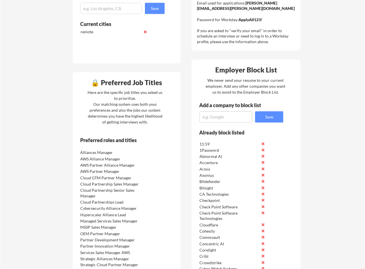
click at [212, 117] on textarea at bounding box center [225, 117] width 53 height 11
paste textarea "Trend Micro"
type textarea "Trend Micro"
click at [270, 116] on button "Save" at bounding box center [269, 117] width 28 height 11
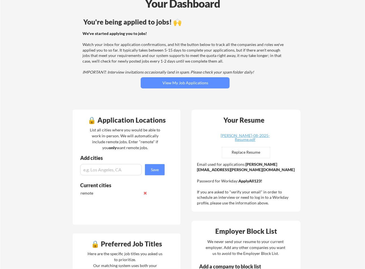
scroll to position [0, 0]
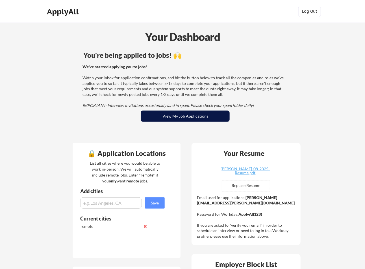
click at [172, 116] on button "View My Job Applications" at bounding box center [185, 116] width 89 height 11
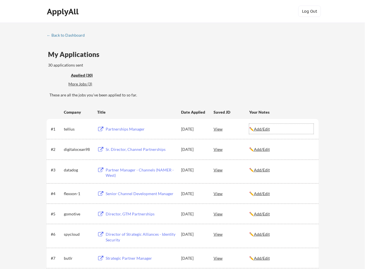
click at [263, 130] on u "Add/Edit" at bounding box center [262, 129] width 16 height 5
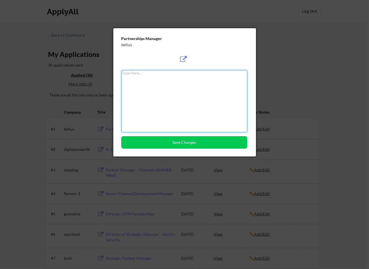
type textarea "I"
click at [296, 58] on div at bounding box center [184, 134] width 369 height 269
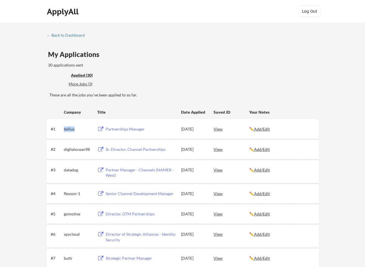
drag, startPoint x: 79, startPoint y: 128, endPoint x: 64, endPoint y: 129, distance: 14.7
click at [64, 129] on div "tellius" at bounding box center [78, 130] width 28 height 6
click at [264, 131] on u "Add/Edit" at bounding box center [262, 129] width 16 height 5
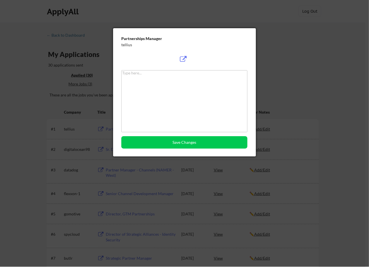
click at [201, 102] on textarea at bounding box center [184, 101] width 126 height 62
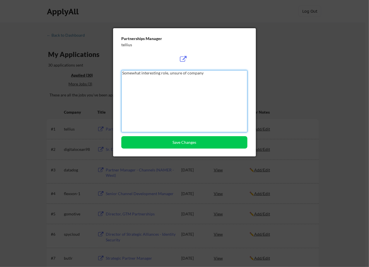
drag, startPoint x: 203, startPoint y: 75, endPoint x: 120, endPoint y: 73, distance: 83.6
click at [120, 73] on div "Partnerships Manager tellius Somewhat interesting role, unsure of company Save …" at bounding box center [184, 92] width 143 height 129
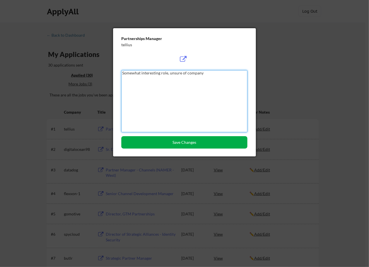
type textarea "Somewhat interesting role, unsure of company"
click at [169, 143] on button "Save Changes" at bounding box center [184, 142] width 126 height 12
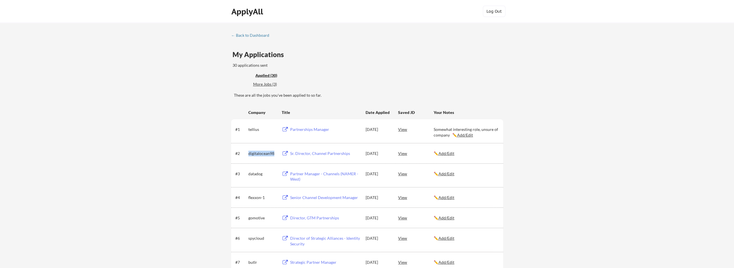
drag, startPoint x: 275, startPoint y: 153, endPoint x: 248, endPoint y: 154, distance: 26.9
click at [248, 154] on div "#2 digitalocean98 Sr. Director, Channel Partnerships Aug 18, 2025 View ✏️ Add/E…" at bounding box center [366, 153] width 263 height 10
click at [365, 154] on u "Add/Edit" at bounding box center [446, 153] width 16 height 5
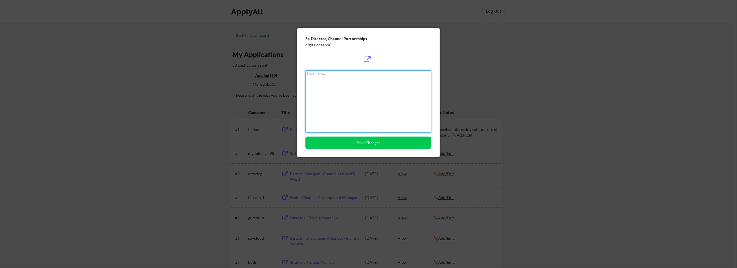
paste textarea "Somewhat interesting role, unsure of company"
drag, startPoint x: 352, startPoint y: 74, endPoint x: 303, endPoint y: 71, distance: 48.9
click at [303, 71] on div "Sr. Director, Channel Partnerships digitalocean98 Somewhat interesting role, un…" at bounding box center [368, 92] width 143 height 129
type textarea "No channel role wanted, unsure of company"
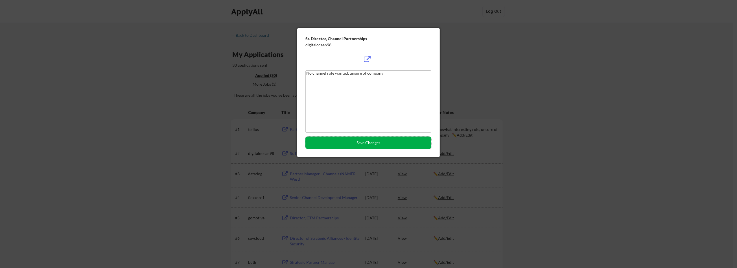
click at [357, 143] on button "Save Changes" at bounding box center [369, 142] width 126 height 12
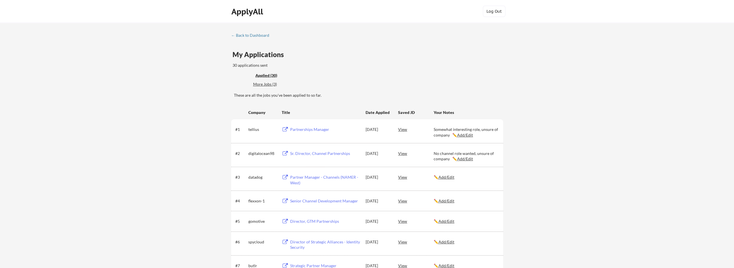
click at [365, 177] on u "Add/Edit" at bounding box center [446, 177] width 16 height 5
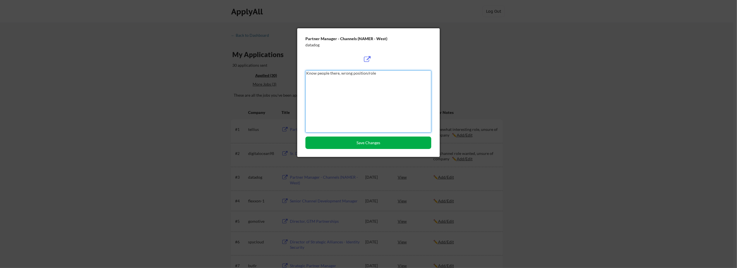
type textarea "Know people there, wrong position/role"
click at [365, 143] on button "Save Changes" at bounding box center [369, 142] width 126 height 12
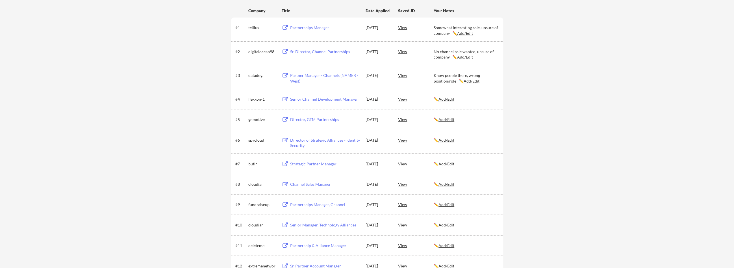
scroll to position [103, 0]
click at [365, 99] on u "Add/Edit" at bounding box center [446, 98] width 16 height 5
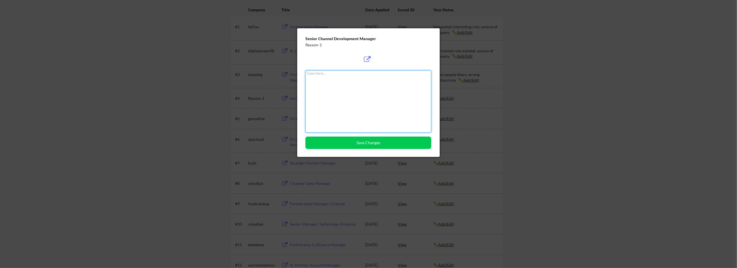
click at [365, 117] on textarea at bounding box center [369, 101] width 126 height 62
type textarea "No wrong title, below experience level"
click at [365, 141] on button "Save Changes" at bounding box center [369, 142] width 126 height 12
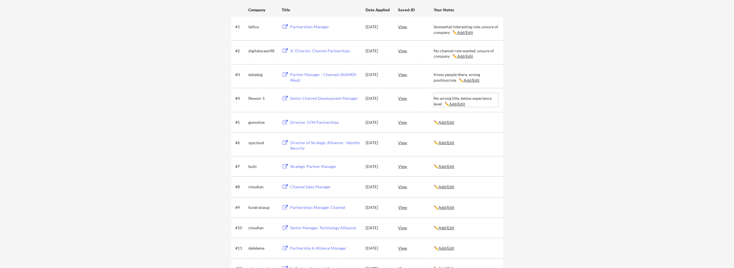
click at [365, 104] on u "Add/Edit" at bounding box center [457, 103] width 16 height 5
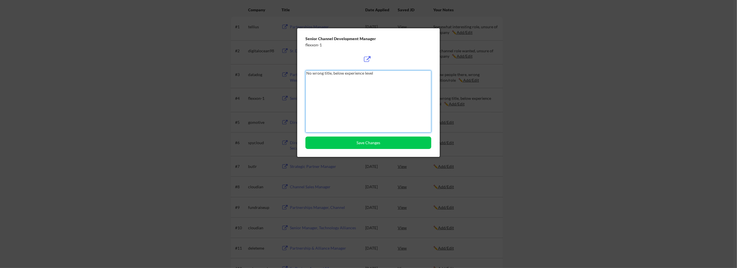
click at [312, 72] on textarea "No wrong title, below experience level" at bounding box center [369, 101] width 126 height 62
type textarea "No, wrong title, below experience level"
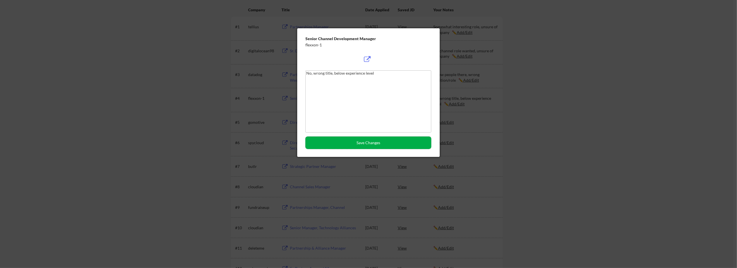
click at [365, 142] on button "Save Changes" at bounding box center [369, 142] width 126 height 12
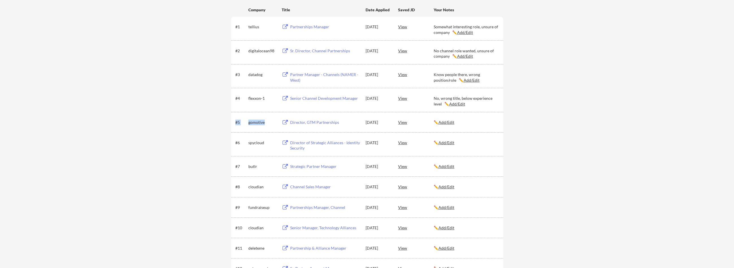
drag, startPoint x: 268, startPoint y: 123, endPoint x: 247, endPoint y: 123, distance: 20.6
click at [247, 123] on div "#5 gomotive Director, GTM Partnerships Aug 18, 2025 View ✏️ Add/Edit" at bounding box center [366, 122] width 263 height 10
click at [251, 123] on div "gomotive" at bounding box center [262, 122] width 28 height 6
drag, startPoint x: 267, startPoint y: 123, endPoint x: 249, endPoint y: 123, distance: 18.4
click at [249, 123] on div "gomotive" at bounding box center [262, 122] width 28 height 6
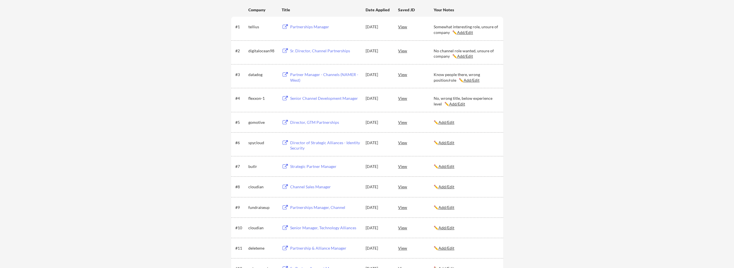
click at [365, 122] on u "Add/Edit" at bounding box center [446, 122] width 16 height 5
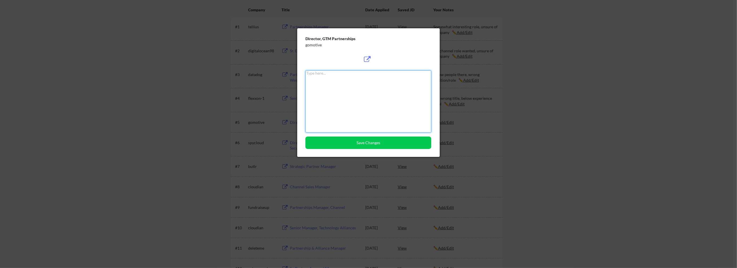
click at [363, 109] on textarea at bounding box center [369, 101] width 126 height 62
type textarea "Wrong industry"
click at [365, 145] on button "Save Changes" at bounding box center [369, 142] width 126 height 12
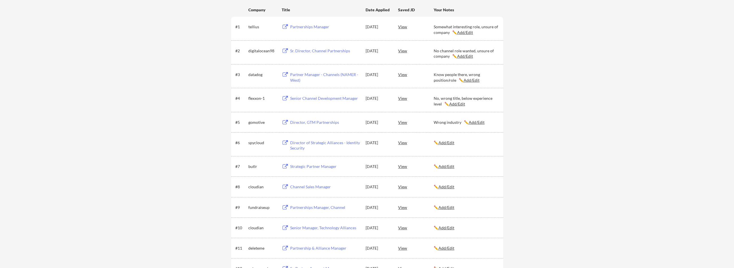
click at [365, 122] on u "Add/Edit" at bounding box center [477, 122] width 16 height 5
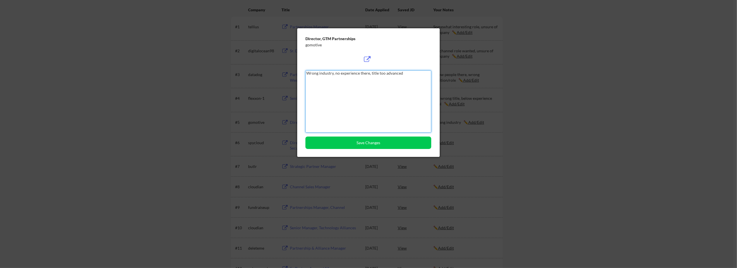
type textarea "Wrong industry, no experience there, title too advanced"
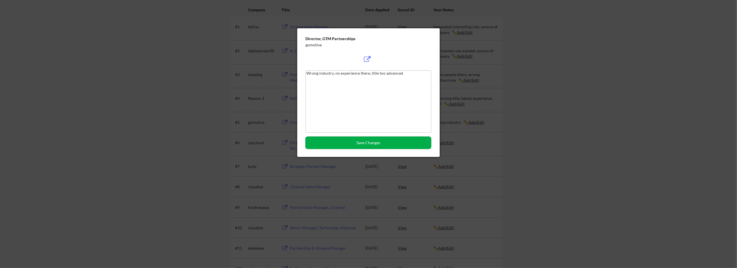
click at [365, 147] on button "Save Changes" at bounding box center [369, 142] width 126 height 12
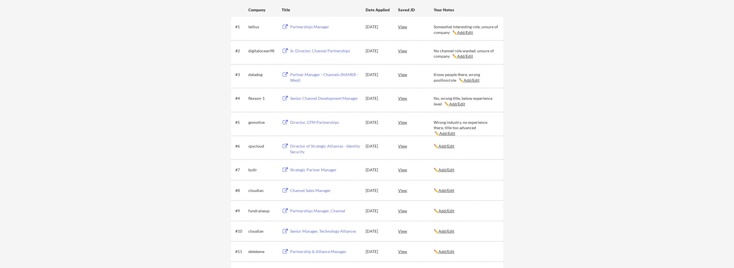
click at [365, 144] on u "Add/Edit" at bounding box center [446, 145] width 16 height 5
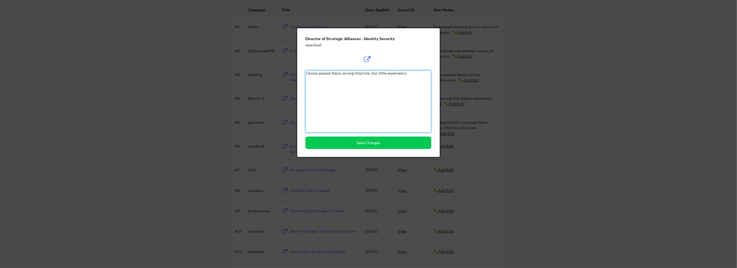
type textarea "I know people there, wrong title/role, too little experience"
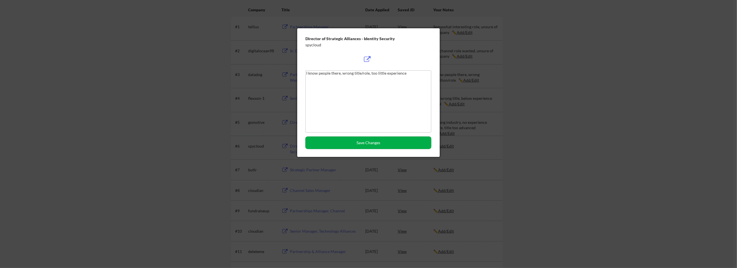
click at [365, 141] on button "Save Changes" at bounding box center [369, 142] width 126 height 12
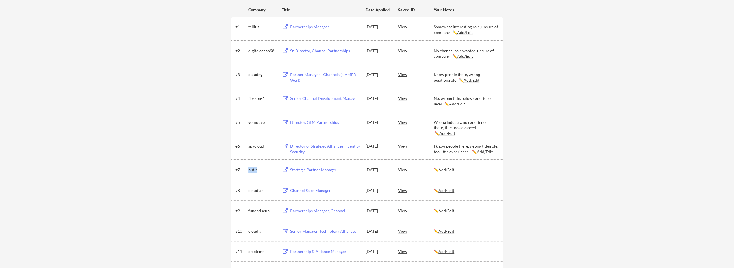
drag, startPoint x: 260, startPoint y: 169, endPoint x: 246, endPoint y: 170, distance: 13.6
click at [246, 170] on div "#7 butlr Strategic Partner Manager Aug 18, 2025 View ✏️ Add/Edit" at bounding box center [366, 169] width 263 height 10
click at [365, 168] on u "Add/Edit" at bounding box center [446, 169] width 16 height 5
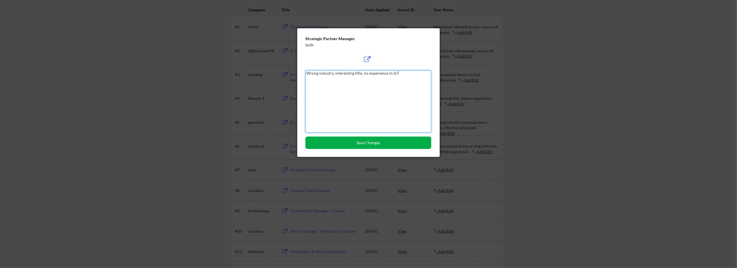
type textarea "Wrong industry, interesting title, no experience in IoT"
click at [365, 141] on button "Save Changes" at bounding box center [369, 142] width 126 height 12
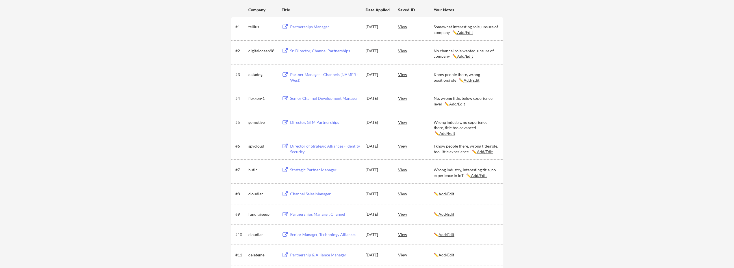
click at [365, 194] on u "Add/Edit" at bounding box center [446, 193] width 16 height 5
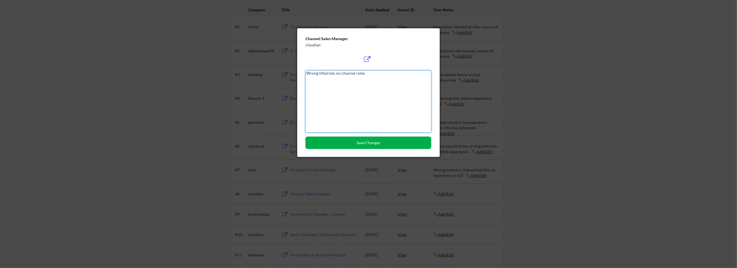
type textarea "Wrong title/role, no channel roles"
click at [365, 141] on button "Save Changes" at bounding box center [369, 142] width 126 height 12
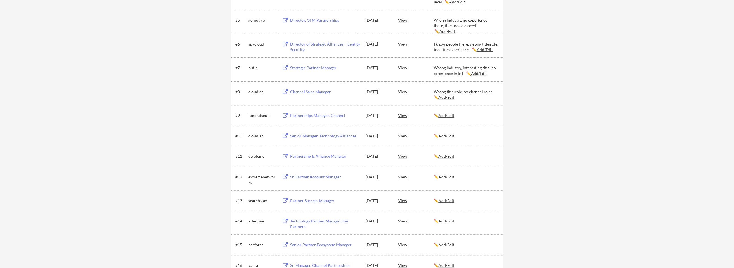
scroll to position [205, 0]
drag, startPoint x: 271, startPoint y: 116, endPoint x: 248, endPoint y: 115, distance: 23.8
click at [248, 115] on div "#9 fundraiseup Partnerships Manager, Channel Aug 18, 2025 View ✏️ Add/Edit" at bounding box center [366, 114] width 263 height 10
click at [365, 115] on u "Add/Edit" at bounding box center [446, 114] width 16 height 5
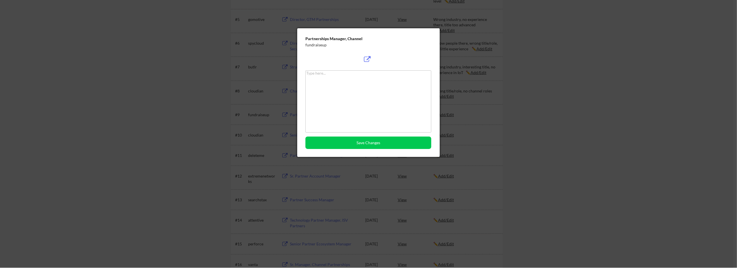
click at [365, 97] on textarea at bounding box center [369, 101] width 126 height 62
type textarea "N"
type textarea "No experience in charity leadership or industry"
click at [365, 141] on button "Save Changes" at bounding box center [369, 142] width 126 height 12
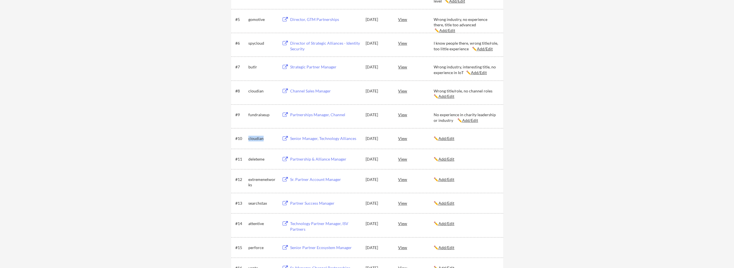
drag, startPoint x: 263, startPoint y: 139, endPoint x: 249, endPoint y: 140, distance: 14.1
click at [249, 140] on div "cloudian" at bounding box center [262, 139] width 28 height 6
click at [365, 136] on u "Add/Edit" at bounding box center [446, 138] width 16 height 5
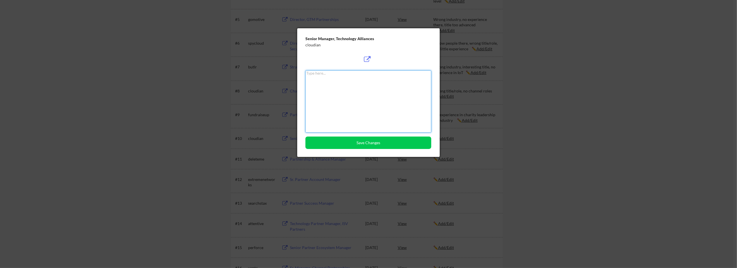
click at [347, 99] on textarea at bounding box center [369, 101] width 126 height 62
type textarea "I"
type textarea "Right role, interesting company"
click at [356, 143] on button "Save Changes" at bounding box center [369, 142] width 126 height 12
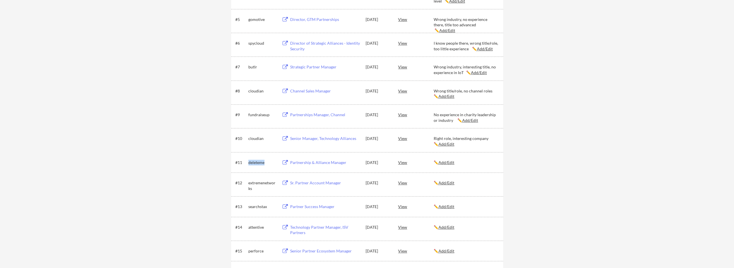
drag, startPoint x: 266, startPoint y: 164, endPoint x: 248, endPoint y: 164, distance: 18.4
click at [248, 164] on div "deleteme" at bounding box center [262, 163] width 28 height 6
click at [365, 163] on u "Add/Edit" at bounding box center [446, 162] width 16 height 5
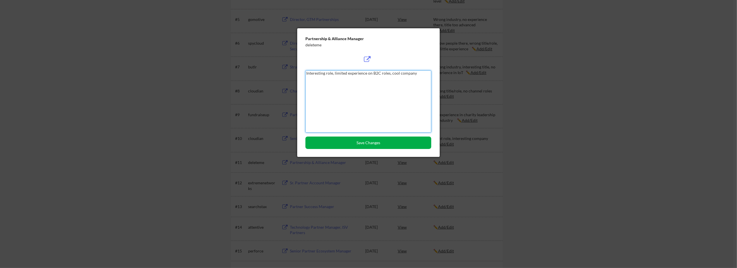
type textarea "Interesting role, limited experience on B2C roles, cool company"
click at [365, 144] on button "Save Changes" at bounding box center [369, 142] width 126 height 12
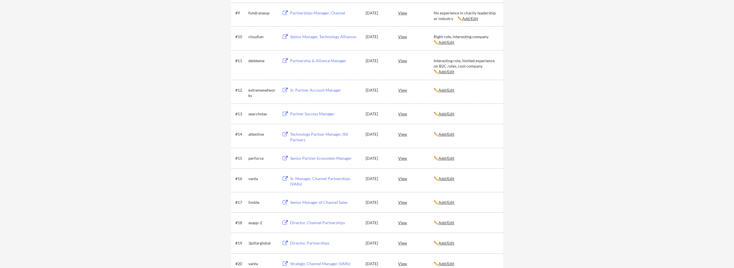
scroll to position [307, 0]
drag, startPoint x: 299, startPoint y: 90, endPoint x: 284, endPoint y: 89, distance: 14.5
click at [284, 89] on button at bounding box center [285, 89] width 7 height 5
click at [365, 90] on u "Add/Edit" at bounding box center [446, 89] width 16 height 5
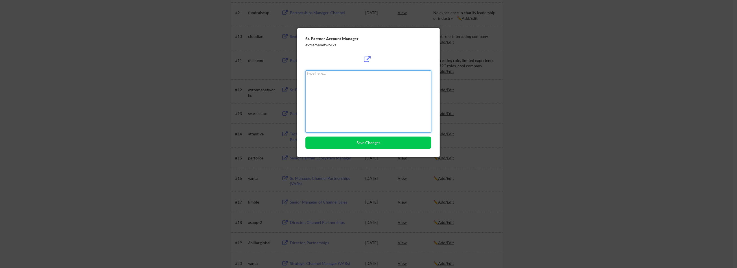
click at [365, 94] on div at bounding box center [368, 134] width 737 height 268
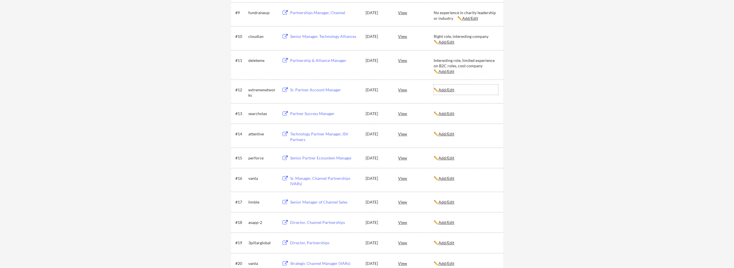
click at [365, 92] on u "Add/Edit" at bounding box center [446, 89] width 16 height 5
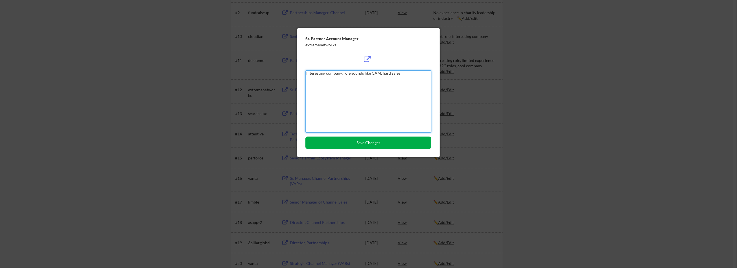
type textarea "Interesting company, role sounds like CAM, hard sales"
click at [356, 143] on button "Save Changes" at bounding box center [369, 142] width 126 height 12
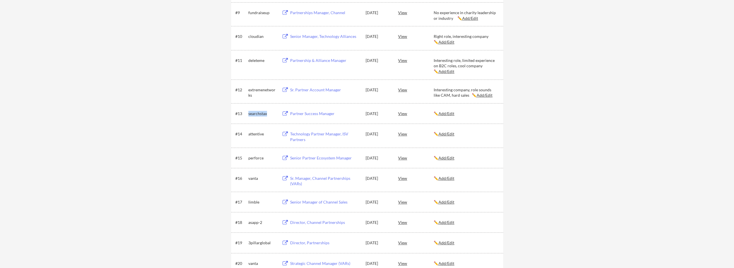
drag, startPoint x: 267, startPoint y: 114, endPoint x: 249, endPoint y: 114, distance: 18.4
click at [249, 114] on div "searchstax" at bounding box center [262, 114] width 28 height 6
click at [365, 114] on u "Add/Edit" at bounding box center [446, 113] width 16 height 5
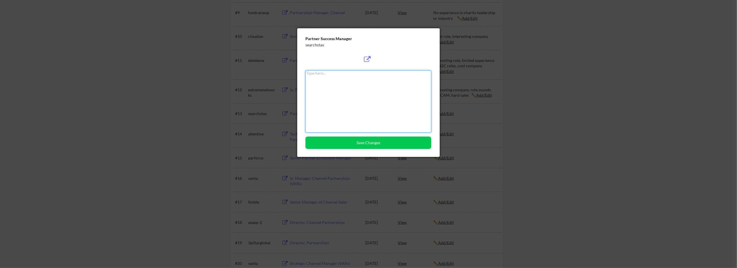
click at [365, 99] on textarea at bounding box center [369, 101] width 126 height 62
click at [341, 75] on textarea "Wrong industry and limited experience with role" at bounding box center [369, 101] width 126 height 62
type textarea "Wrong industry and very limited experience with role"
click at [365, 141] on button "Save Changes" at bounding box center [369, 142] width 126 height 12
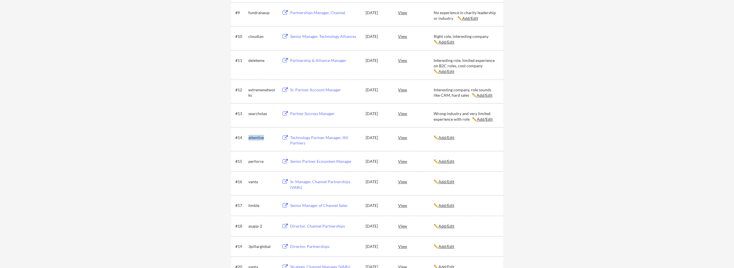
drag, startPoint x: 266, startPoint y: 137, endPoint x: 249, endPoint y: 138, distance: 17.2
click at [249, 138] on div "attentive" at bounding box center [262, 138] width 28 height 6
click at [365, 136] on u "Add/Edit" at bounding box center [446, 137] width 16 height 5
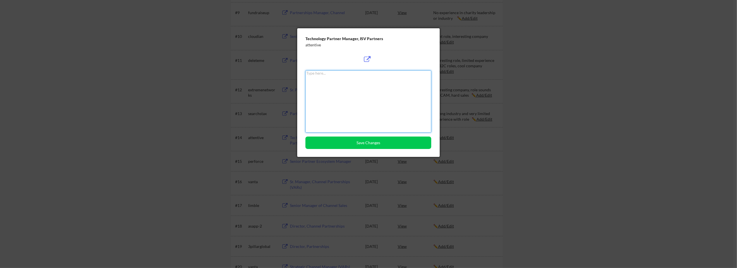
click at [365, 108] on textarea at bounding box center [369, 101] width 126 height 62
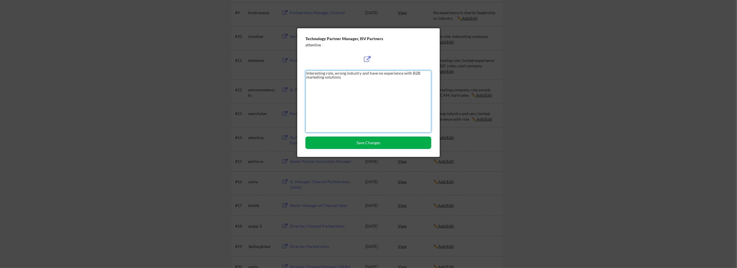
type textarea "Interesting role, wrong industry and have no experience with B2B marketing solu…"
click at [365, 144] on button "Save Changes" at bounding box center [369, 142] width 126 height 12
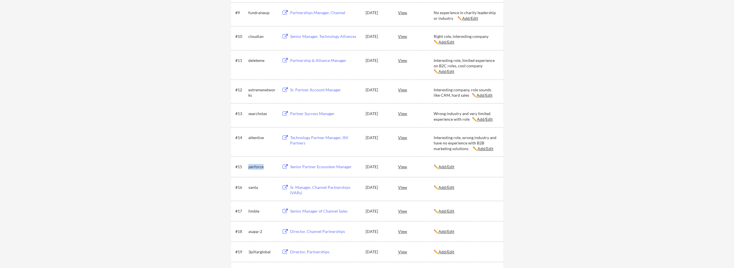
drag, startPoint x: 265, startPoint y: 166, endPoint x: 249, endPoint y: 164, distance: 16.7
click at [249, 164] on div "perforce" at bounding box center [262, 167] width 28 height 6
click at [365, 164] on u "Add/Edit" at bounding box center [446, 166] width 16 height 5
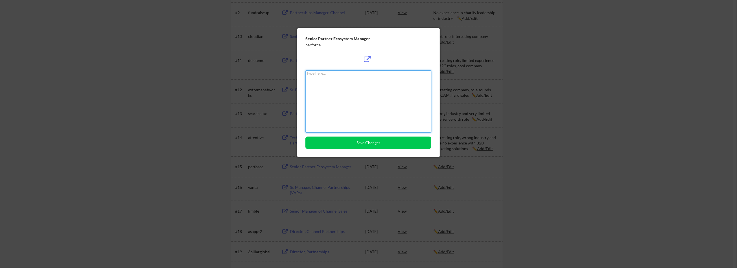
click at [363, 105] on textarea at bounding box center [369, 101] width 126 height 62
type textarea "Interesting role/company, but have limited hands-on DevOps experience required"
click at [365, 145] on button "Save Changes" at bounding box center [369, 142] width 126 height 12
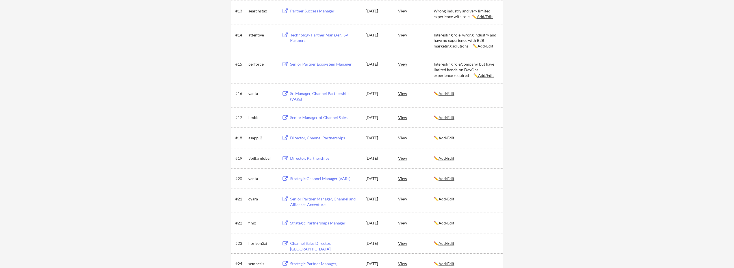
scroll to position [410, 0]
drag, startPoint x: 262, startPoint y: 93, endPoint x: 248, endPoint y: 92, distance: 13.6
click at [248, 92] on div "vanta" at bounding box center [262, 94] width 28 height 6
click at [365, 94] on u "Add/Edit" at bounding box center [446, 93] width 16 height 5
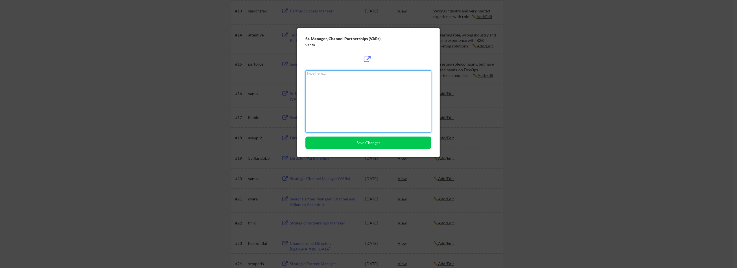
click at [365, 104] on textarea at bounding box center [369, 101] width 126 height 62
type textarea "I know people at Vanta, No CAM/VAR management roles"
click at [361, 141] on button "Save Changes" at bounding box center [369, 142] width 126 height 12
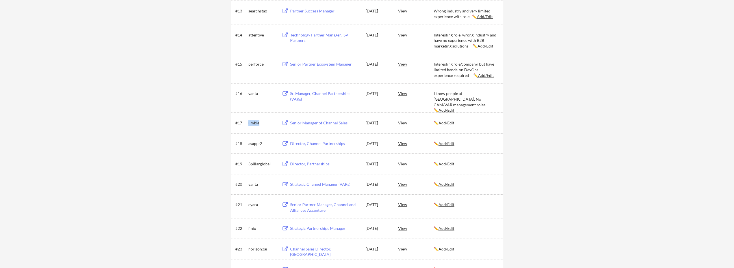
drag, startPoint x: 258, startPoint y: 122, endPoint x: 248, endPoint y: 122, distance: 10.5
click at [248, 122] on div "#17 limble Senior Manager of Channel Sales Aug 18, 2025 View ✏️ Add/Edit" at bounding box center [366, 122] width 263 height 10
click at [365, 122] on u "Add/Edit" at bounding box center [446, 122] width 16 height 5
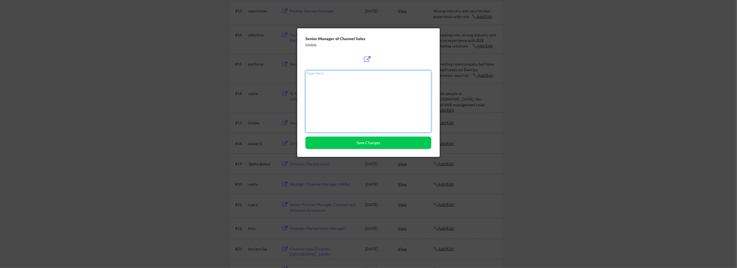
click at [365, 100] on textarea at bounding box center [369, 101] width 126 height 62
type textarea "Interesting company, NO CAM roles"
click at [365, 144] on button "Save Changes" at bounding box center [369, 142] width 126 height 12
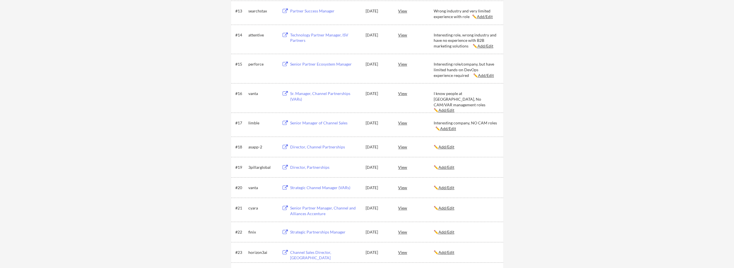
click at [365, 147] on u "Add/Edit" at bounding box center [446, 146] width 16 height 5
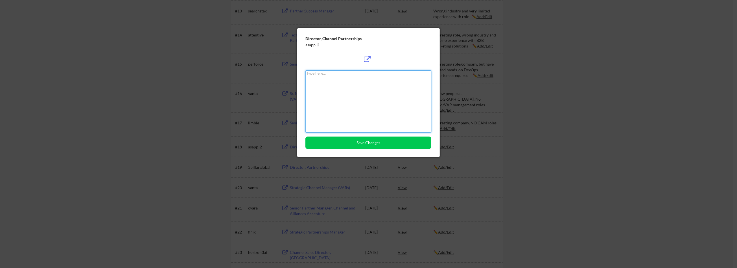
click at [352, 104] on textarea at bounding box center [369, 101] width 126 height 62
type textarea "Not wanting Director level roles or CAM/Channel roles"
click at [365, 147] on button "Save Changes" at bounding box center [369, 142] width 126 height 12
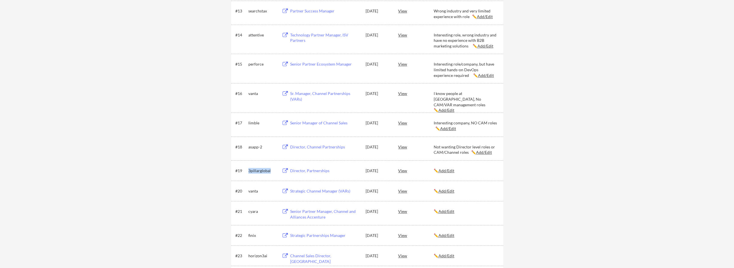
drag, startPoint x: 274, startPoint y: 170, endPoint x: 247, endPoint y: 170, distance: 27.1
click at [247, 170] on div "#19 3pillarglobal Director, Partnerships Aug 18, 2025 View ✏️ Add/Edit" at bounding box center [366, 170] width 263 height 10
click at [365, 171] on u "Add/Edit" at bounding box center [446, 170] width 16 height 5
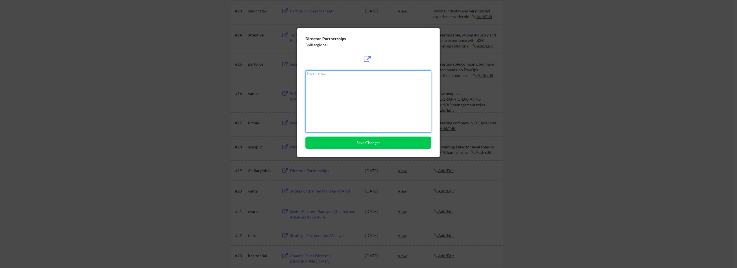
click at [354, 99] on textarea at bounding box center [369, 101] width 126 height 62
type textarea "Sounds interesting, but not qualified for Director level role at their requirem…"
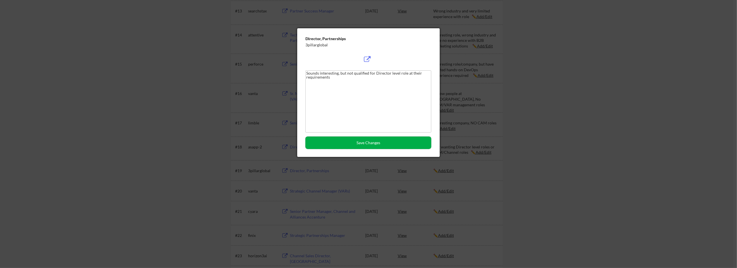
click at [351, 146] on button "Save Changes" at bounding box center [369, 142] width 126 height 12
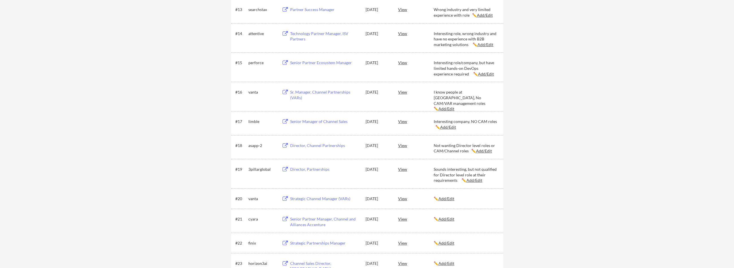
scroll to position [411, 0]
drag, startPoint x: 432, startPoint y: 91, endPoint x: 485, endPoint y: 98, distance: 53.3
click at [365, 98] on div "#16 vanta Sr. Manager, Channel Partnerships (VARs) Aug 18, 2025 View I know peo…" at bounding box center [366, 96] width 263 height 19
copy div "I know people at Vanta, No CAM/VAR management roles"
click at [365, 199] on u "Add/Edit" at bounding box center [446, 199] width 16 height 5
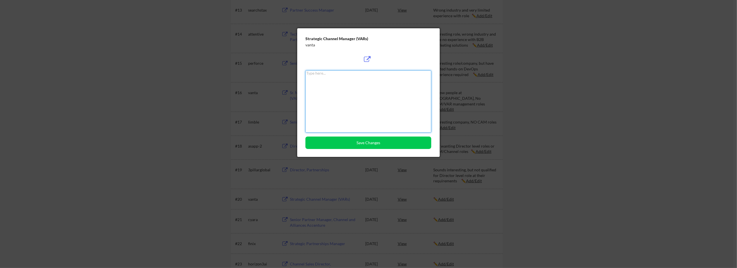
click at [365, 107] on textarea at bounding box center [369, 101] width 126 height 62
paste textarea "I know people at Vanta, No CAM/VAR management roles"
click at [307, 76] on textarea "I know people at Vanta, No CAM/VAR management roles" at bounding box center [369, 101] width 126 height 62
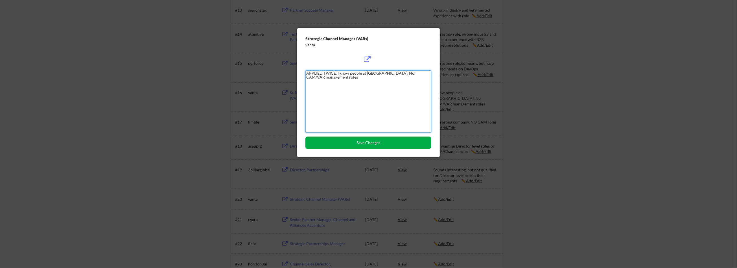
type textarea "APPLIED TWICE. I know people at Vanta, No CAM/VAR management roles"
click at [362, 145] on button "Save Changes" at bounding box center [369, 142] width 126 height 12
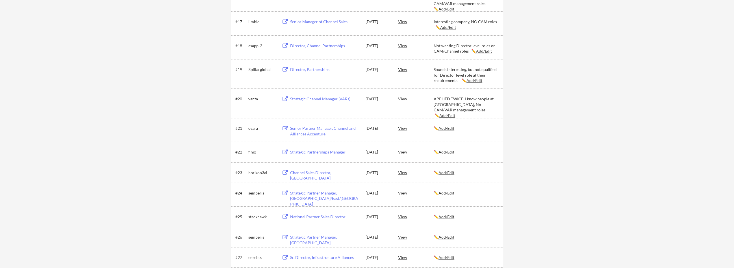
scroll to position [512, 0]
click at [365, 127] on u "Add/Edit" at bounding box center [446, 127] width 16 height 5
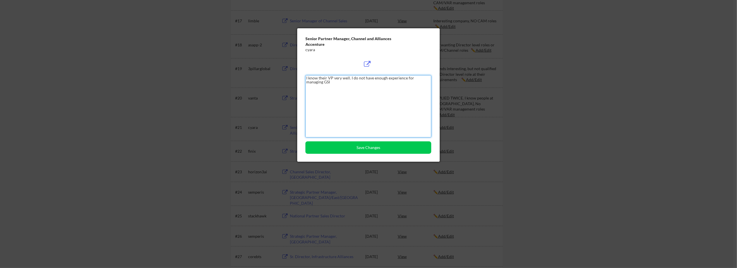
click at [328, 77] on textarea "I know their VP very well. I do not have enough experience for managing GSI" at bounding box center [369, 106] width 126 height 62
click at [330, 84] on textarea "I know their VP very well. I do not have enough experience for managing GSI" at bounding box center [369, 106] width 126 height 62
click at [328, 75] on textarea "I know their VP very well. I do not have enough experience for managing GSI's i…" at bounding box center [369, 106] width 126 height 62
click at [332, 78] on textarea "I know their VP very well. I do not have enough experience for managing GSI's i…" at bounding box center [369, 106] width 126 height 62
type textarea "I know their VP (decision maker) very well. I do not have enough experience for…"
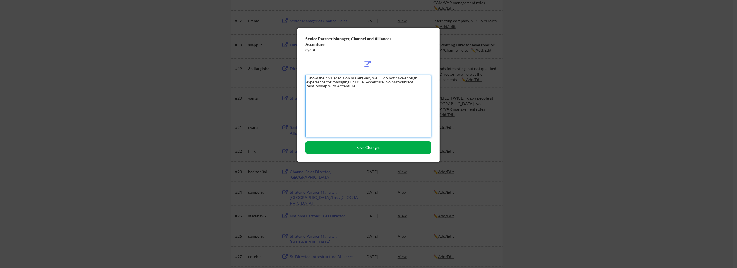
click at [365, 148] on button "Save Changes" at bounding box center [369, 147] width 126 height 12
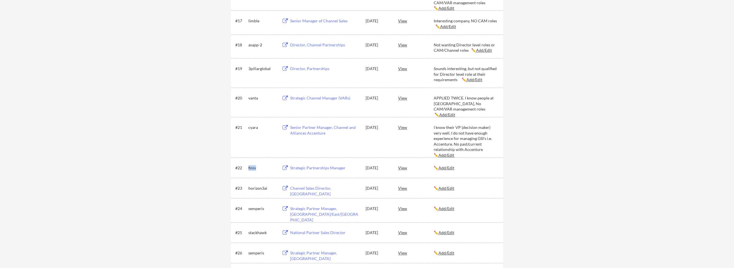
drag, startPoint x: 258, startPoint y: 167, endPoint x: 248, endPoint y: 166, distance: 10.2
click at [248, 166] on div "finix" at bounding box center [262, 168] width 28 height 6
click at [365, 169] on u "Add/Edit" at bounding box center [446, 167] width 16 height 5
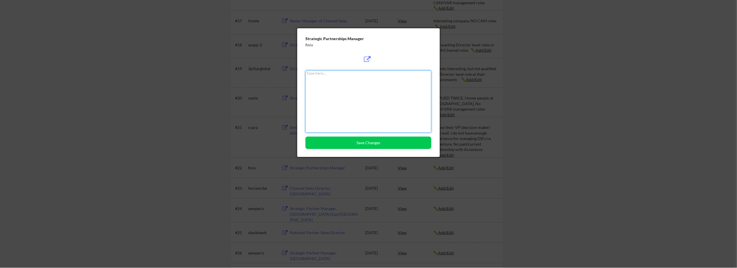
click at [339, 100] on textarea at bounding box center [369, 101] width 126 height 62
type textarea "I have no experience in FinOps industry"
click at [365, 145] on button "Save Changes" at bounding box center [369, 142] width 126 height 12
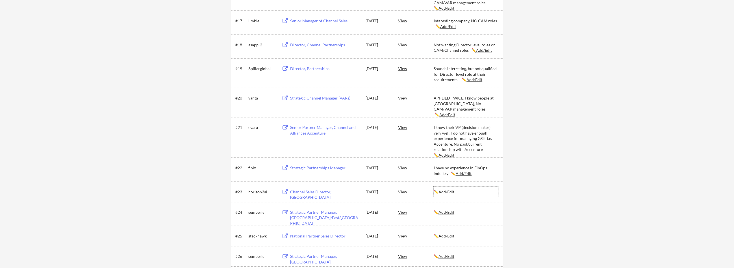
click at [365, 193] on u "Add/Edit" at bounding box center [446, 191] width 16 height 5
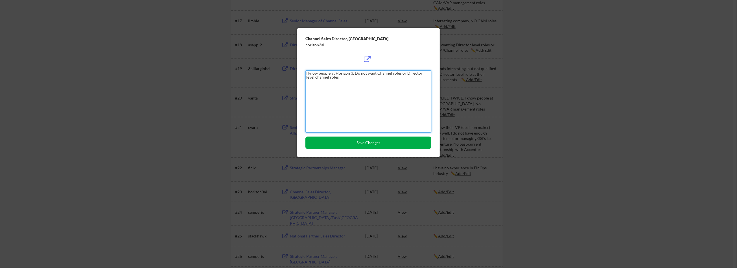
type textarea "I know people at Horizon 3. Do not want Channel roles or Director level channel…"
click at [365, 142] on button "Save Changes" at bounding box center [369, 142] width 126 height 12
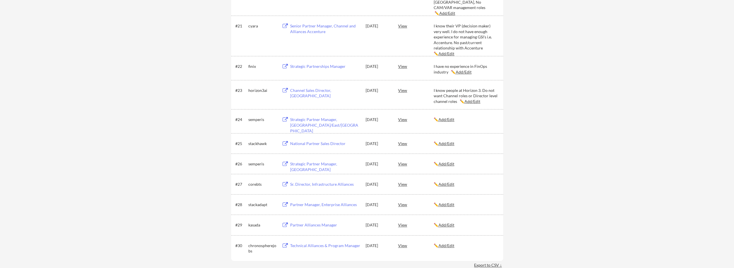
scroll to position [613, 0]
click at [365, 119] on u "Add/Edit" at bounding box center [446, 119] width 16 height 5
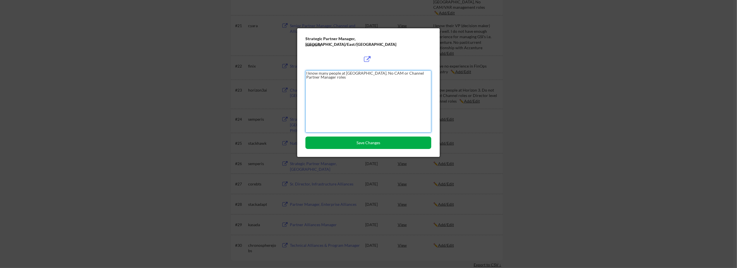
type textarea "I know many people at Semperis. No CAM or Channel Partner Manager roles"
click at [365, 144] on button "Save Changes" at bounding box center [369, 142] width 126 height 12
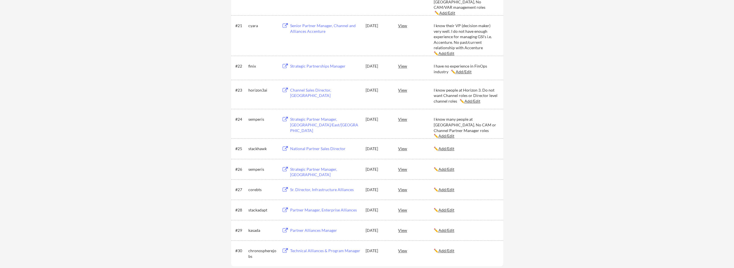
click at [365, 148] on u "Add/Edit" at bounding box center [446, 148] width 16 height 5
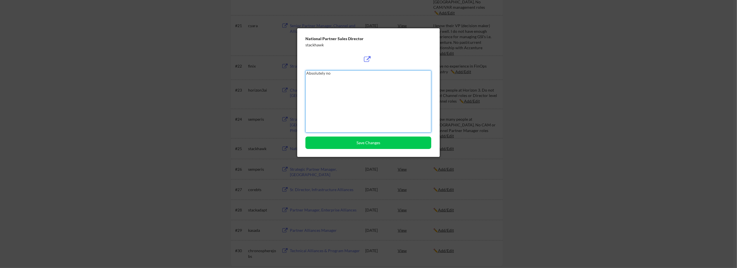
click at [341, 74] on textarea "Absolutely no" at bounding box center [369, 101] width 126 height 62
click at [365, 141] on button "Save Changes" at bounding box center [369, 142] width 126 height 12
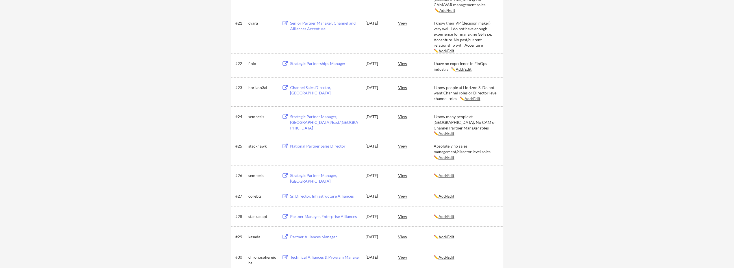
scroll to position [615, 0]
drag, startPoint x: 434, startPoint y: 117, endPoint x: 441, endPoint y: 129, distance: 13.7
click at [365, 129] on div "I know many people at Semperis. No CAM or Channel Partner Manager roles ✏️ Add/…" at bounding box center [466, 126] width 64 height 22
type textarea "I know many people at Semperis. No CAM or Channel Partner Manager roles"
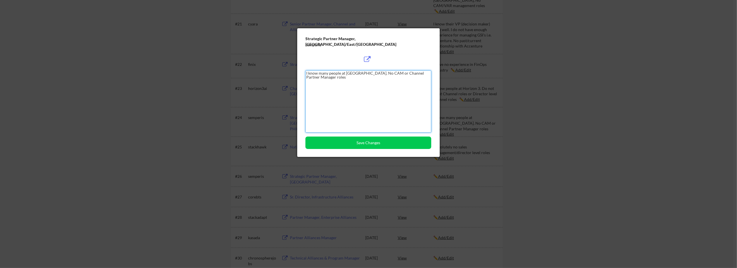
drag, startPoint x: 392, startPoint y: 100, endPoint x: 306, endPoint y: 67, distance: 92.7
click at [306, 67] on div "Strategic Partner Manager, Central/East/Mid Atlantic semperis I know many peopl…" at bounding box center [368, 92] width 143 height 129
click at [365, 129] on div at bounding box center [368, 134] width 737 height 268
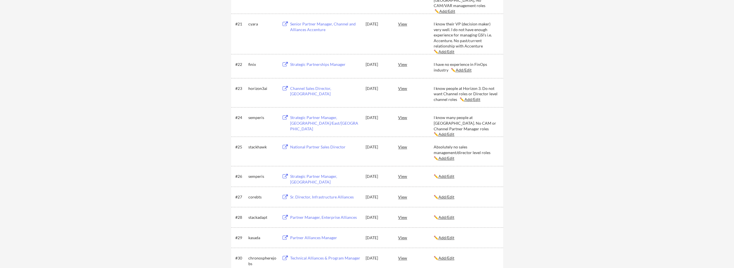
click at [365, 175] on u "Add/Edit" at bounding box center [446, 176] width 16 height 5
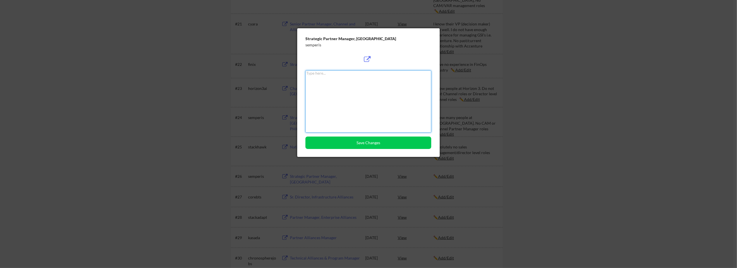
click at [365, 111] on textarea at bounding box center [369, 101] width 126 height 62
paste textarea "I know many people at Semperis. No CAM or Channel Partner Manager roles"
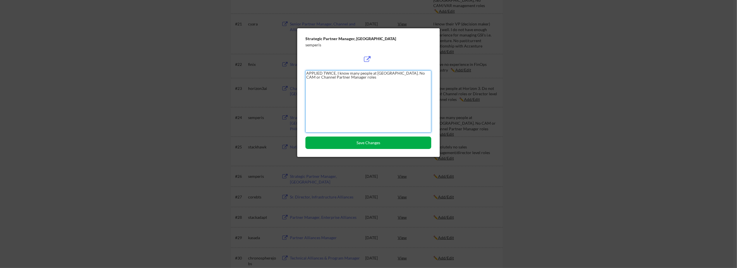
type textarea "APPLIED TWICE. I know many people at Semperis. No CAM or Channel Partner Manage…"
click at [353, 145] on button "Save Changes" at bounding box center [369, 142] width 126 height 12
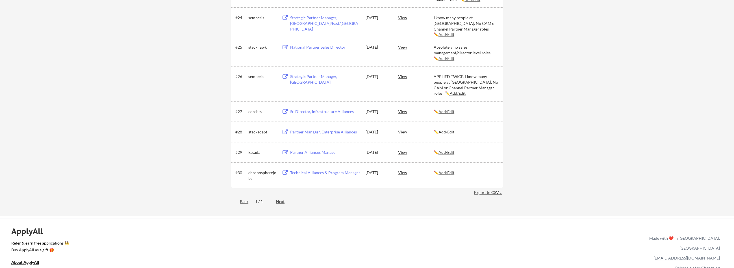
scroll to position [716, 0]
drag, startPoint x: 264, startPoint y: 110, endPoint x: 249, endPoint y: 110, distance: 15.3
click at [247, 110] on div "#27 corebts Sr. Director, Infrastructure Alliances Aug 18, 2025 View ✏️ Add/Edit" at bounding box center [366, 110] width 263 height 10
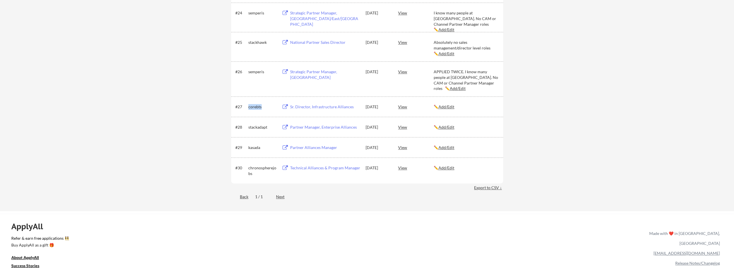
scroll to position [719, 0]
click at [365, 106] on u "Add/Edit" at bounding box center [446, 107] width 16 height 5
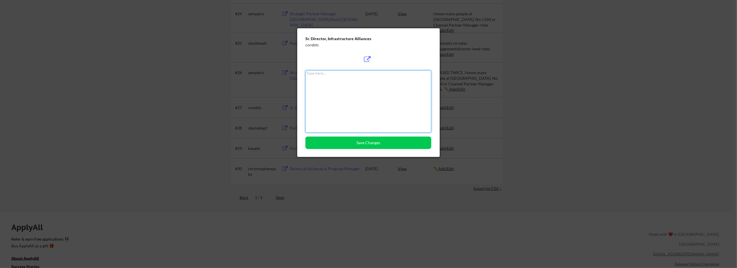
click at [365, 92] on textarea at bounding box center [369, 101] width 126 height 62
type textarea "Not enough experience for this experience, no Sr. Director roles"
click at [365, 146] on button "Save Changes" at bounding box center [369, 142] width 126 height 12
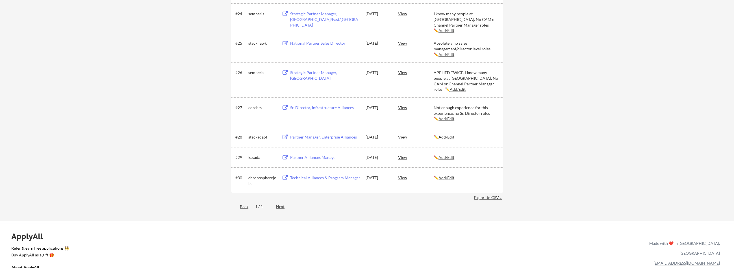
click at [365, 113] on div "Not enough experience for this experience, no Sr. Director roles ✏️ Add/Edit" at bounding box center [466, 113] width 64 height 17
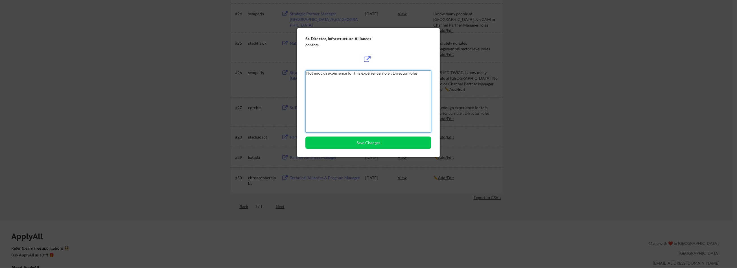
click at [327, 76] on textarea "Not enough experience for this experience, no Sr. Director roles" at bounding box center [369, 101] width 126 height 62
type textarea "Not enough technical experience for this experience, no Sr. Director roles"
click at [363, 143] on button "Save Changes" at bounding box center [369, 142] width 126 height 12
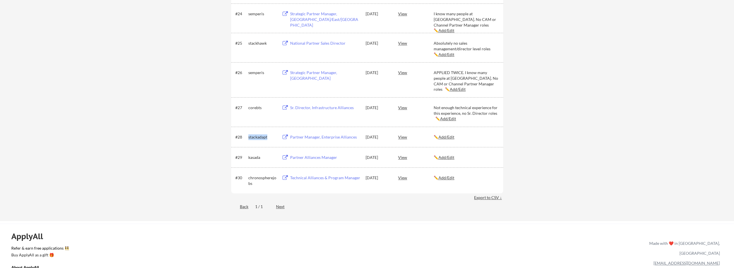
drag, startPoint x: 266, startPoint y: 137, endPoint x: 249, endPoint y: 137, distance: 16.9
click at [249, 137] on div "stackadapt" at bounding box center [262, 137] width 28 height 6
click at [365, 137] on u "Add/Edit" at bounding box center [446, 136] width 16 height 5
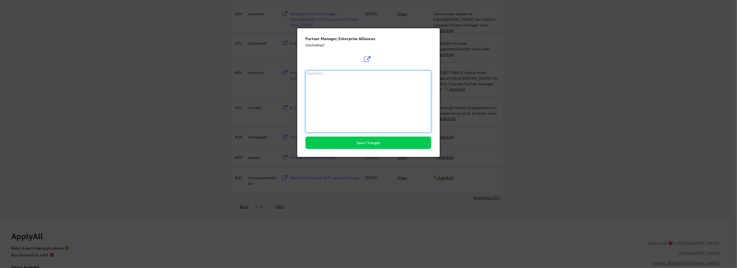
click at [365, 107] on textarea at bounding box center [369, 101] width 126 height 62
type textarea "Interesting title, no experience in marketing B2B or marketing automations"
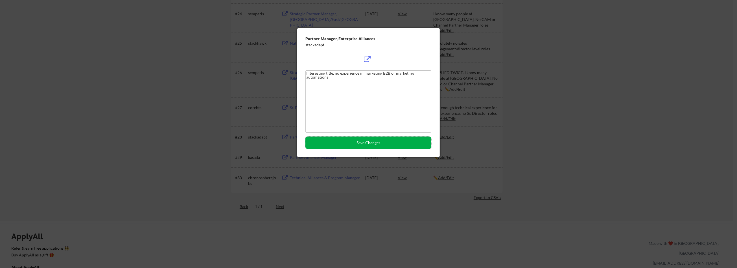
click at [357, 142] on button "Save Changes" at bounding box center [369, 142] width 126 height 12
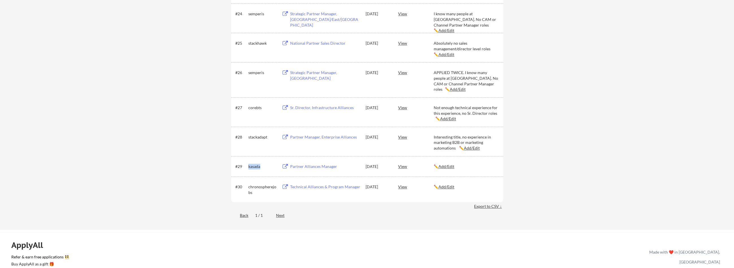
drag, startPoint x: 264, startPoint y: 166, endPoint x: 248, endPoint y: 166, distance: 15.8
click at [248, 166] on div "#29 kasada Partner Alliances Manager Aug 18, 2025 View ✏️ Add/Edit" at bounding box center [366, 166] width 263 height 10
click at [365, 168] on u "Add/Edit" at bounding box center [446, 166] width 16 height 5
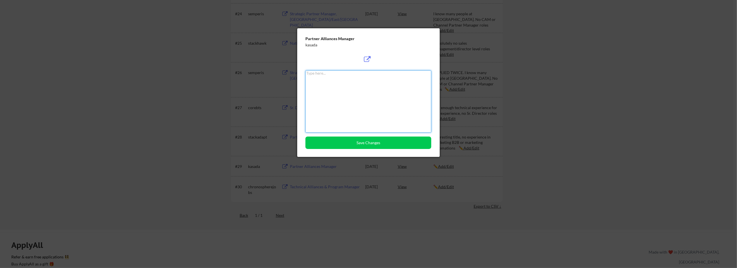
click at [364, 113] on textarea at bounding box center [369, 101] width 126 height 62
type textarea "Very interesting role and interesting company"
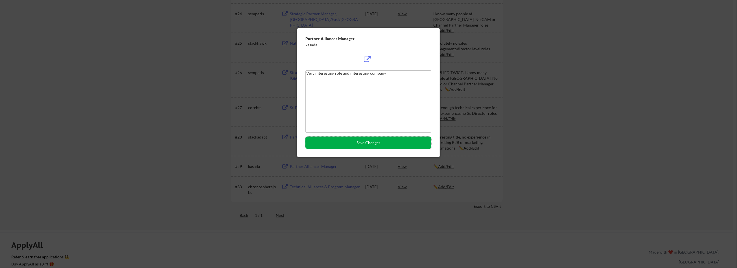
click at [365, 145] on button "Save Changes" at bounding box center [369, 142] width 126 height 12
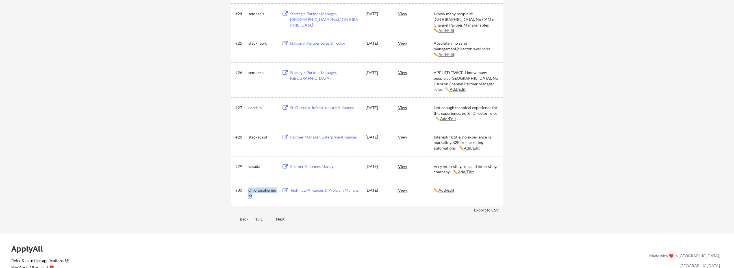
drag, startPoint x: 255, startPoint y: 197, endPoint x: 248, endPoint y: 191, distance: 9.5
click at [248, 191] on div "#30 chronospherejobs Technical Alliances & Program Manager Aug 18, 2025 View ✏️…" at bounding box center [366, 192] width 263 height 14
click at [365, 190] on u "Add/Edit" at bounding box center [446, 190] width 16 height 5
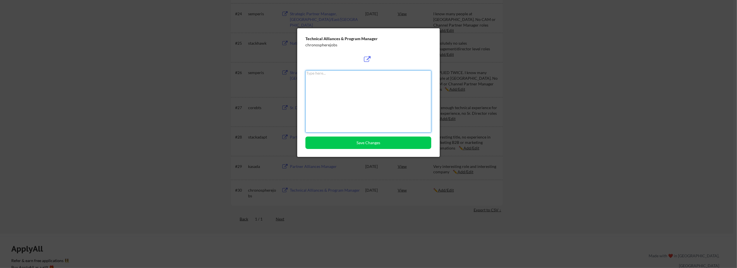
click at [330, 102] on textarea at bounding box center [369, 101] width 126 height 62
click at [365, 76] on textarea "Interesting role and company" at bounding box center [369, 101] width 126 height 62
type textarea "Interesting role and company, might not have enough technical experience"
click at [353, 138] on button "Save Changes" at bounding box center [369, 142] width 126 height 12
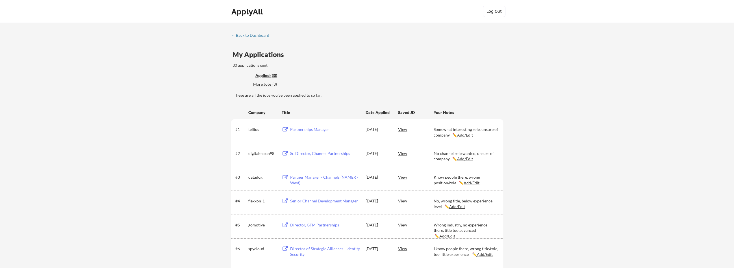
scroll to position [0, 0]
click at [269, 84] on div "More Jobs (3)" at bounding box center [274, 84] width 42 height 6
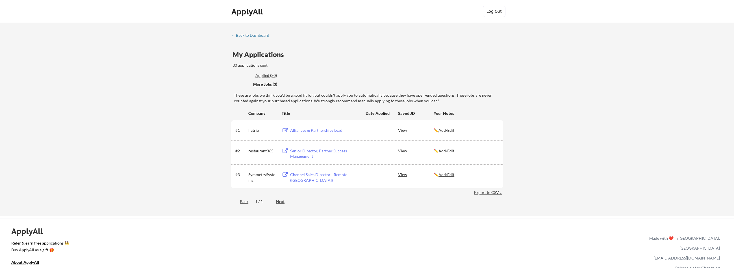
click at [365, 174] on u "Add/Edit" at bounding box center [446, 174] width 16 height 5
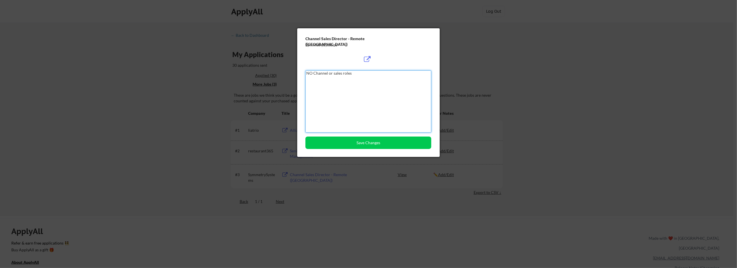
click at [334, 74] on textarea "NO Channel or sales roles" at bounding box center [369, 101] width 126 height 62
click at [333, 74] on textarea "NO Channel or sales roles" at bounding box center [369, 101] width 126 height 62
drag, startPoint x: 347, startPoint y: 74, endPoint x: 349, endPoint y: 75, distance: 3.2
click at [347, 74] on textarea "NO Channel, Sales roles" at bounding box center [369, 101] width 126 height 62
click at [349, 75] on textarea "NO Channel, Sales roles" at bounding box center [369, 101] width 126 height 62
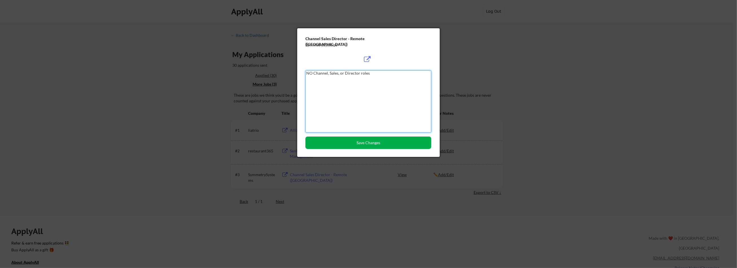
type textarea "NO Channel, Sales, or Director roles"
click at [365, 143] on button "Save Changes" at bounding box center [369, 142] width 126 height 12
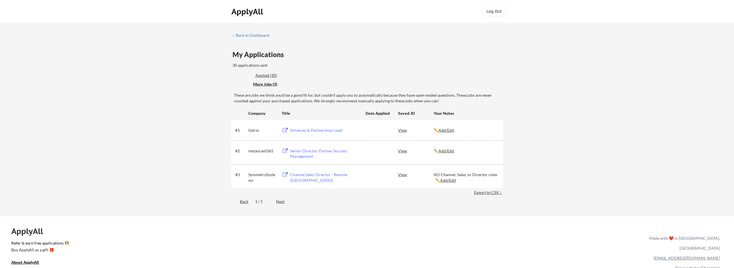
click at [365, 151] on u "Add/Edit" at bounding box center [446, 150] width 16 height 5
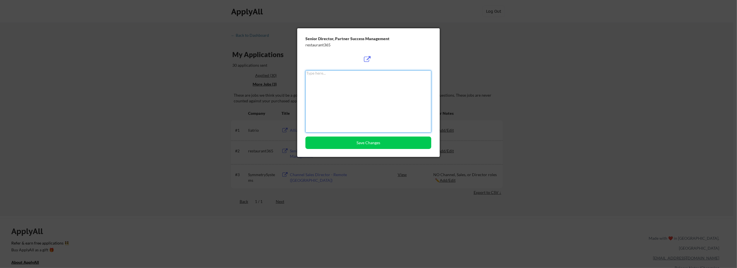
click at [361, 96] on textarea at bounding box center [369, 101] width 126 height 62
type textarea "Wrong industry, no experience in food/restaurant"
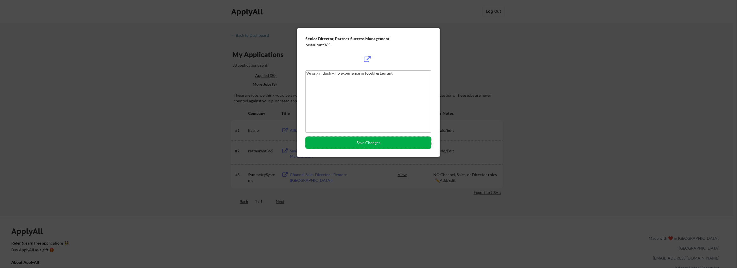
click at [365, 142] on button "Save Changes" at bounding box center [369, 142] width 126 height 12
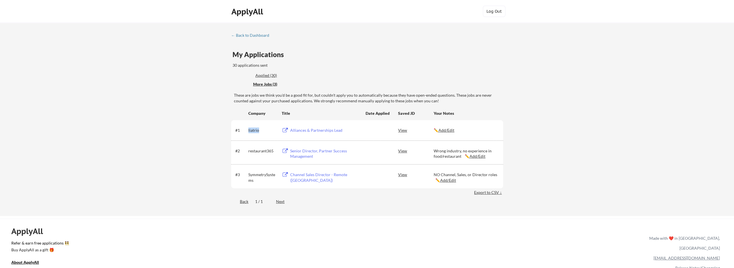
drag, startPoint x: 260, startPoint y: 130, endPoint x: 247, endPoint y: 130, distance: 13.3
click at [247, 130] on div "#1 liatrio Alliances & Partnerships Lead View ✏️ Add/Edit" at bounding box center [366, 130] width 263 height 10
click at [365, 131] on u "Add/Edit" at bounding box center [446, 130] width 16 height 5
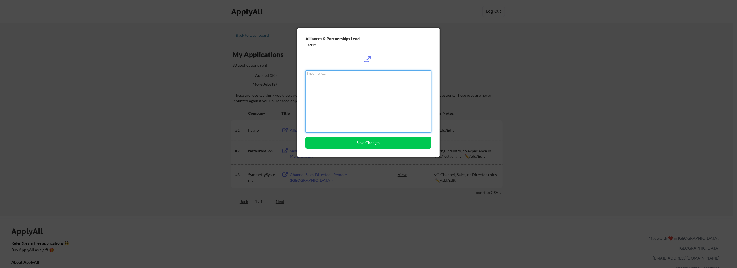
click at [347, 98] on textarea at bounding box center [369, 101] width 126 height 62
click at [365, 141] on button "Save Changes" at bounding box center [369, 142] width 126 height 12
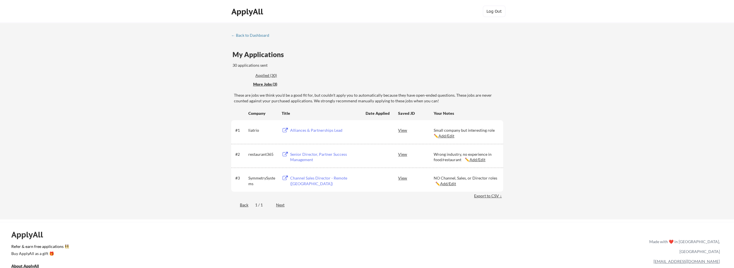
click at [269, 76] on div "Applied (30)" at bounding box center [273, 76] width 37 height 6
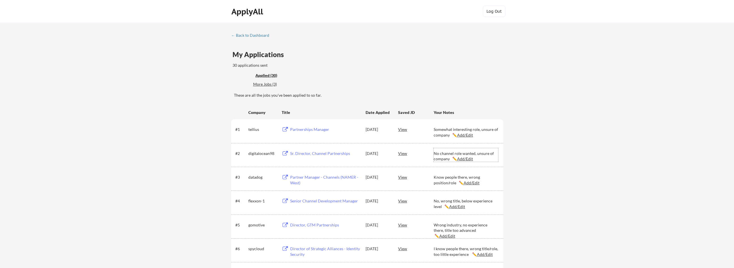
click at [365, 158] on u "Add/Edit" at bounding box center [465, 158] width 16 height 5
type textarea "No channel role wanted, unsure of company"
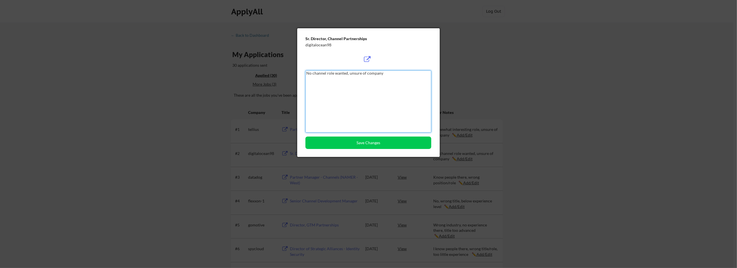
click at [348, 75] on textarea "No channel role wanted, unsure of company" at bounding box center [369, 101] width 126 height 62
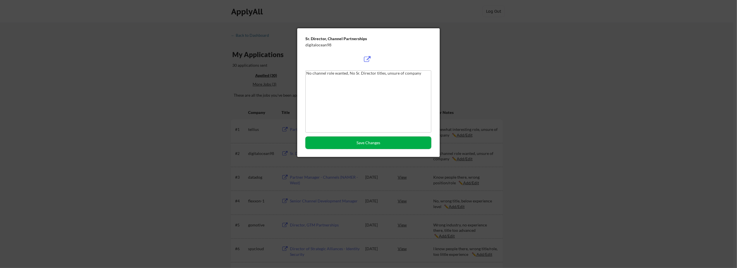
click at [365, 140] on button "Save Changes" at bounding box center [369, 142] width 126 height 12
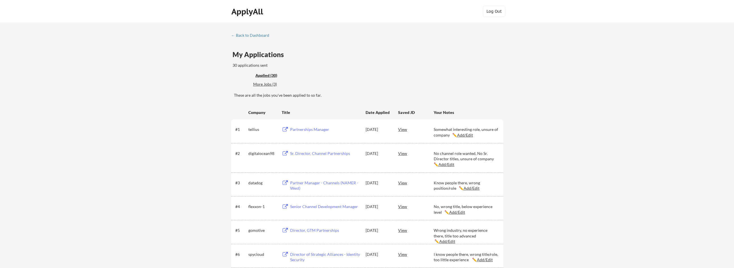
click at [365, 188] on u "Add/Edit" at bounding box center [471, 188] width 16 height 5
type textarea "Know people there, wrong position/role"
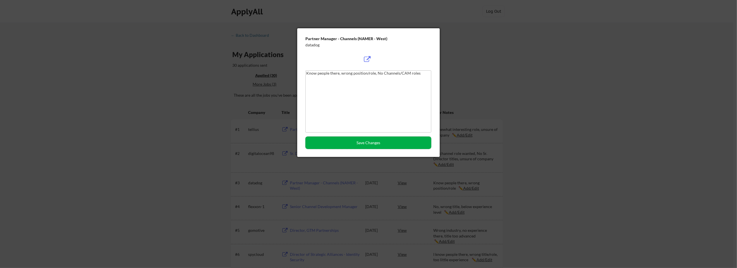
click at [365, 144] on button "Save Changes" at bounding box center [369, 142] width 126 height 12
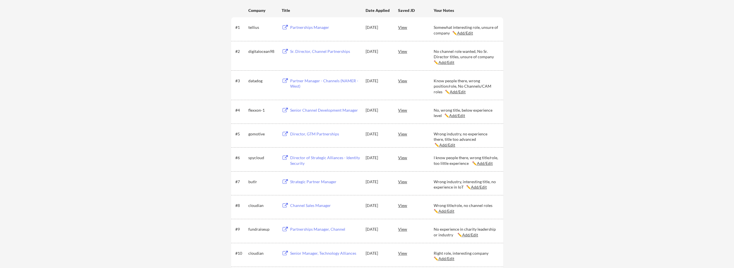
scroll to position [103, 0]
click at [365, 115] on u "Add/Edit" at bounding box center [457, 114] width 16 height 5
type textarea "No, wrong title, below experience level"
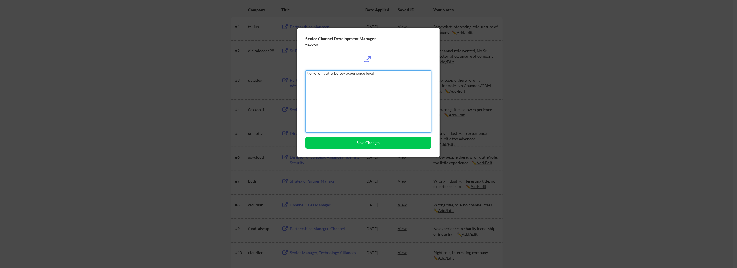
click at [311, 73] on textarea "No, wrong title, below experience level" at bounding box center [369, 101] width 126 height 62
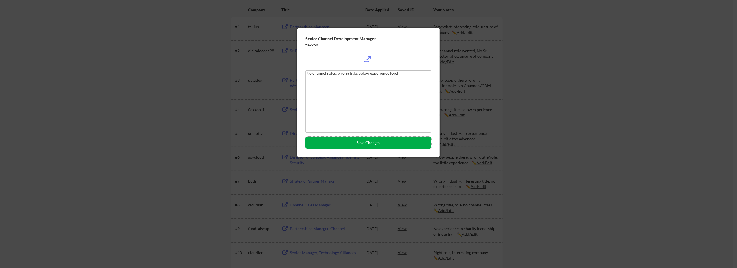
click at [346, 140] on button "Save Changes" at bounding box center [369, 142] width 126 height 12
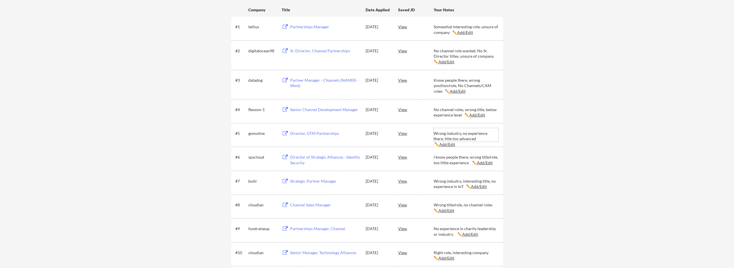
click at [365, 142] on u "Add/Edit" at bounding box center [447, 144] width 16 height 5
type textarea "Wrong industry, no experience there, title too advanced"
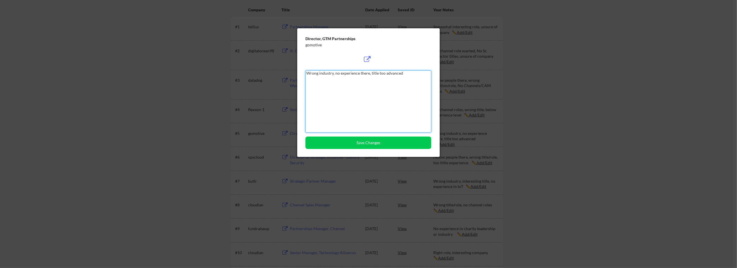
click at [364, 74] on textarea "Wrong industry, no experience there, title too advanced" at bounding box center [369, 101] width 126 height 62
click at [365, 86] on textarea "Wrong industry, no experience in transportation/logistics , title too advanced" at bounding box center [369, 101] width 126 height 62
click at [365, 75] on textarea "Wrong industry, no experience in transportation/logistics , title too advanced" at bounding box center [369, 101] width 126 height 62
click at [365, 72] on textarea "Wrong industry, no experience in transportation/logistics, title too advanced" at bounding box center [369, 101] width 126 height 62
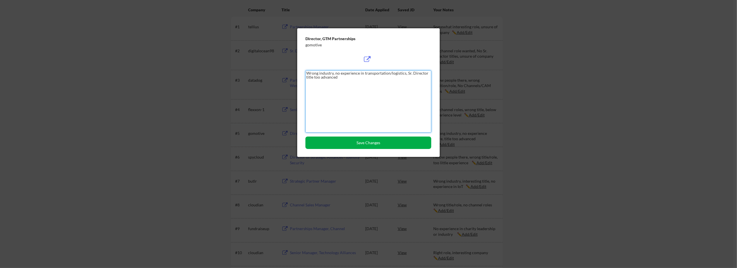
type textarea "Wrong industry, no experience in transportation/logistics, Sr. Director title t…"
click at [365, 146] on button "Save Changes" at bounding box center [369, 142] width 126 height 12
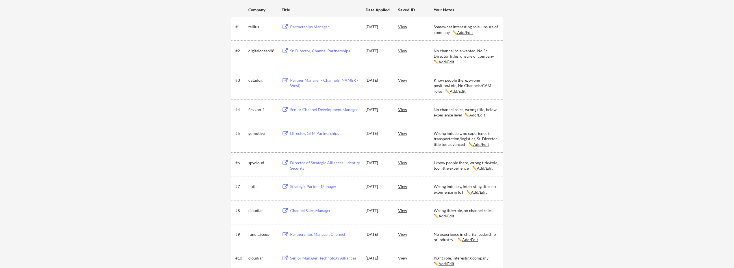
click at [365, 143] on u "Add/Edit" at bounding box center [481, 144] width 16 height 5
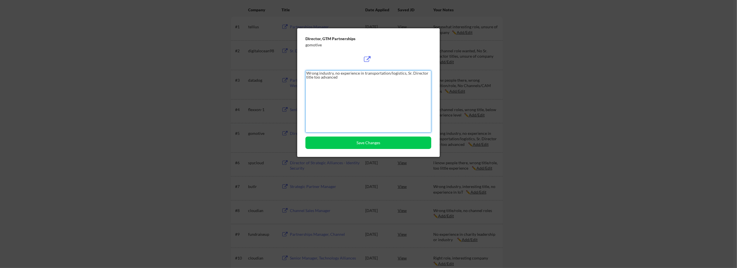
click at [365, 73] on textarea "Wrong industry, no experience in transportation/logistics, Sr. Director title t…" at bounding box center [369, 101] width 126 height 62
click at [365, 73] on textarea "Wrong industry, no experience in transportation/logistics, Director title too a…" at bounding box center [369, 101] width 126 height 62
type textarea "Wrong industry, no experience in transportation/logistics, Director level too a…"
click at [349, 143] on button "Save Changes" at bounding box center [369, 142] width 126 height 12
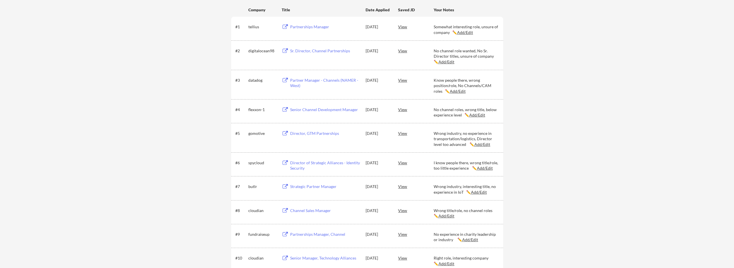
click at [365, 138] on div "Wrong industry, no experience in transportation/logistics, Director level too a…" at bounding box center [466, 138] width 64 height 17
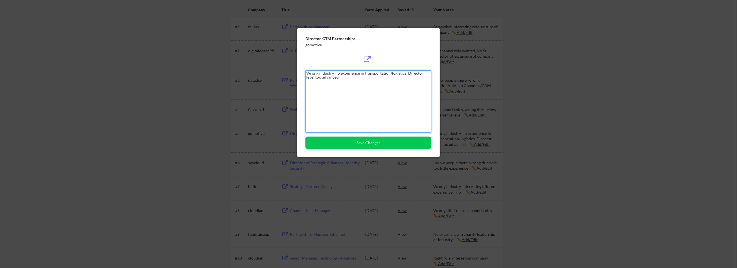
drag, startPoint x: 362, startPoint y: 84, endPoint x: 406, endPoint y: 73, distance: 45.9
click at [365, 73] on textarea "Wrong industry, no experience in transportation/logistics, Director level too a…" at bounding box center [369, 101] width 126 height 62
click at [365, 93] on div at bounding box center [368, 134] width 737 height 268
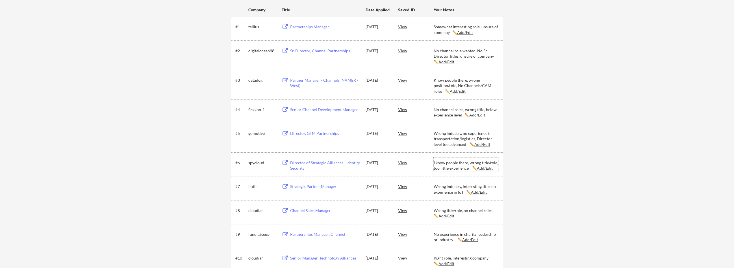
click at [365, 168] on u "Add/Edit" at bounding box center [485, 168] width 16 height 5
type textarea "I know people there, wrong title/role, too little experience"
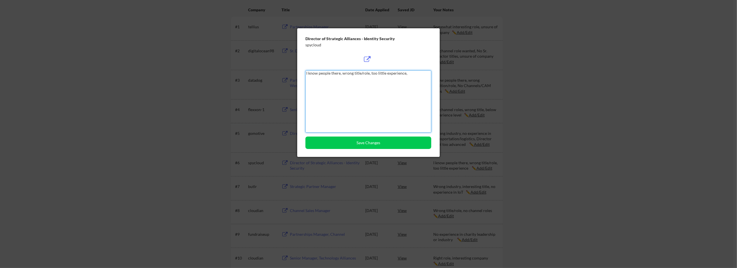
paste textarea "Director level too advanced"
click at [365, 144] on button "Save Changes" at bounding box center [369, 142] width 126 height 12
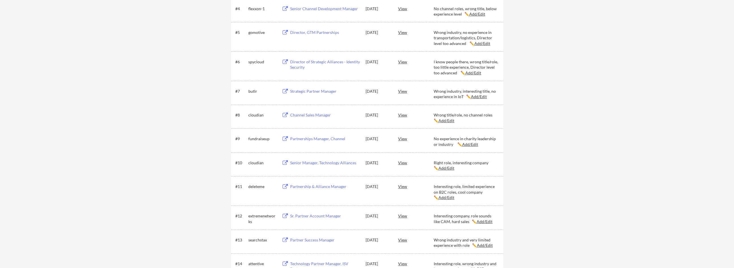
scroll to position [204, 0]
click at [365, 119] on u "Add/Edit" at bounding box center [446, 119] width 16 height 5
type textarea "Wrong title/role, no channel roles"
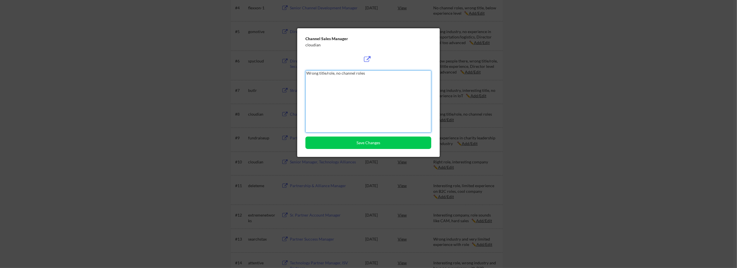
click at [354, 76] on textarea "Wrong title/role, no channel roles" at bounding box center [369, 101] width 126 height 62
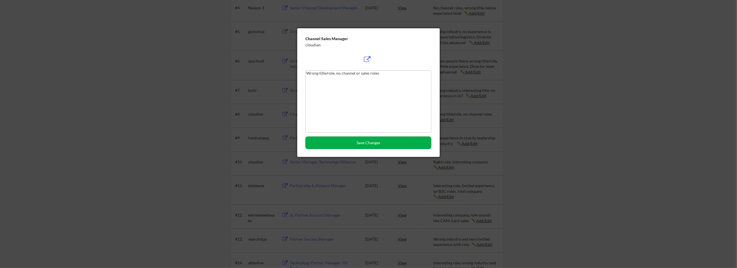
click at [365, 145] on button "Save Changes" at bounding box center [369, 142] width 126 height 12
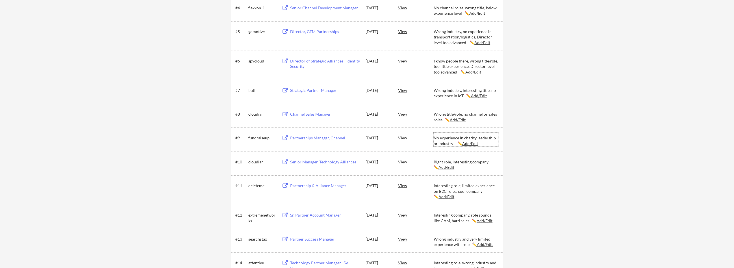
click at [365, 143] on u "Add/Edit" at bounding box center [470, 143] width 16 height 5
type textarea "No experience in charity leadership or industry"
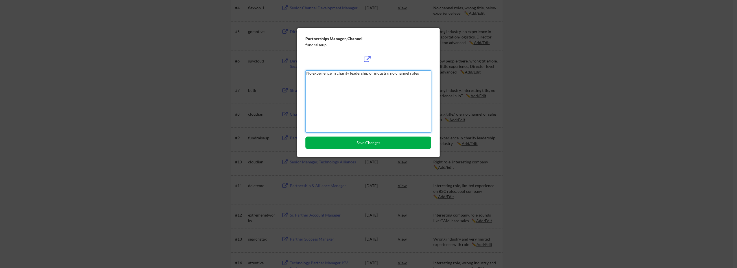
click at [365, 143] on button "Save Changes" at bounding box center [369, 142] width 126 height 12
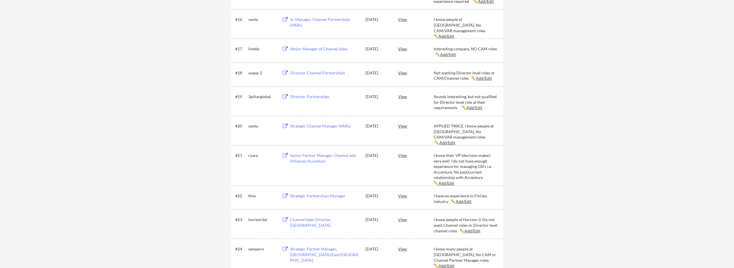
scroll to position [512, 0]
click at [365, 51] on div "Interesting company, NO CAM roles ✏️ Add/Edit" at bounding box center [466, 51] width 64 height 11
type textarea "Interesting company, NO CAM roles"
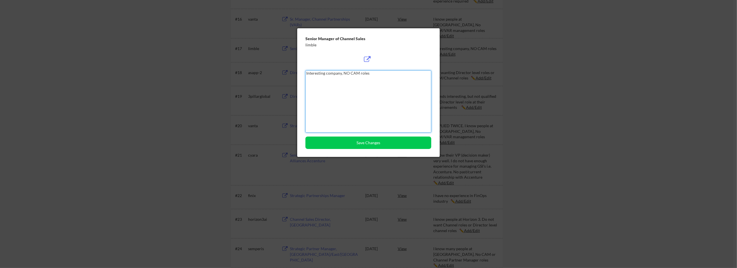
click at [359, 74] on textarea "Interesting company, NO CAM roles" at bounding box center [369, 101] width 126 height 62
type textarea "Interesting company, NO CAM or Sales roles"
click at [365, 144] on button "Save Changes" at bounding box center [369, 142] width 126 height 12
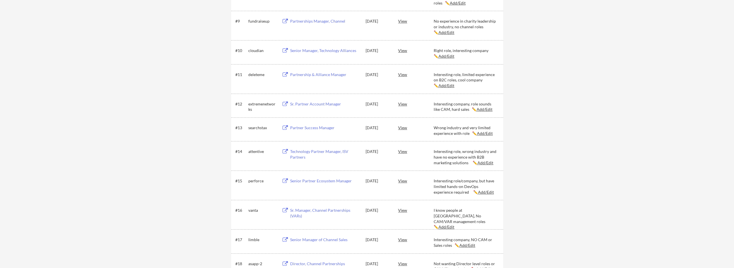
scroll to position [0, 0]
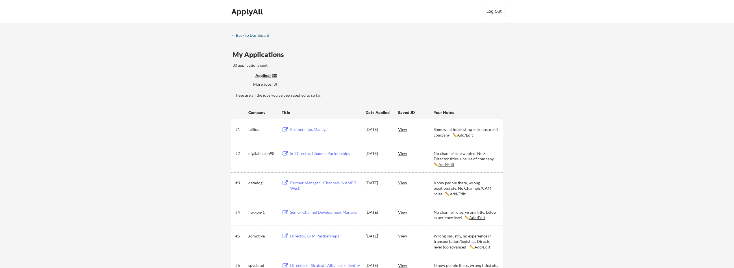
click at [240, 34] on div "← Back to Dashboard" at bounding box center [252, 35] width 42 height 4
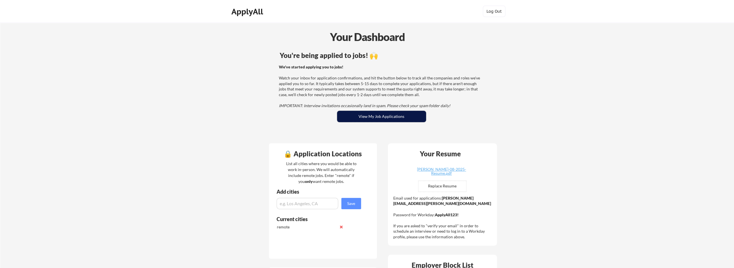
click at [362, 121] on button "View My Job Applications" at bounding box center [381, 116] width 89 height 11
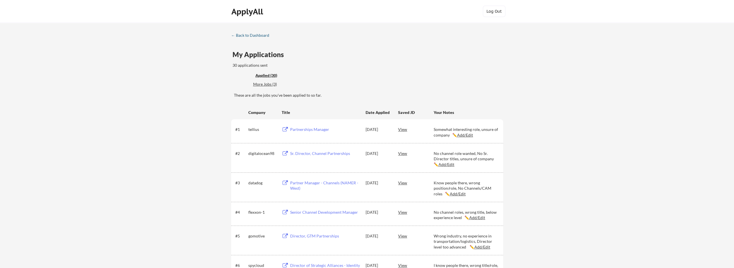
click at [267, 34] on div "← Back to Dashboard" at bounding box center [252, 35] width 42 height 4
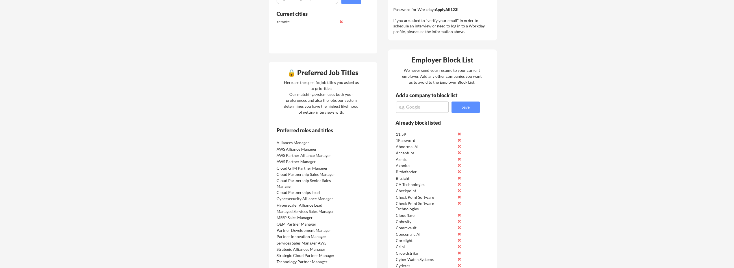
scroll to position [204, 0]
click at [324, 138] on div "Preferred roles and titles Alliances Manager AWS Alliance Manager AWS Partner A…" at bounding box center [315, 203] width 92 height 150
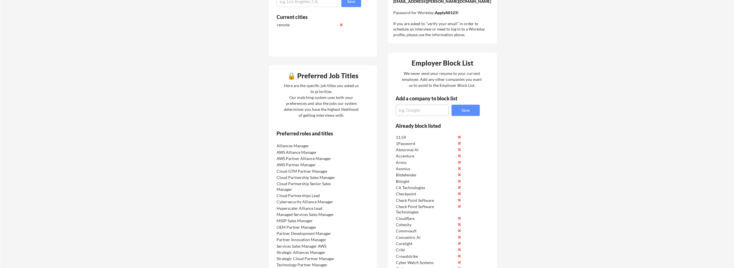
scroll to position [203, 0]
click at [308, 163] on div "AWS Partner Manager" at bounding box center [307, 163] width 60 height 6
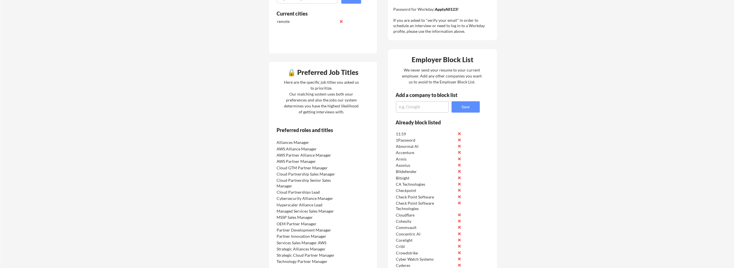
scroll to position [204, 0]
click at [325, 229] on div "Partner Development Manager" at bounding box center [307, 231] width 60 height 6
click at [305, 103] on div "Here are the specific job titles you asked us to prioritize. Our matching syste…" at bounding box center [321, 98] width 78 height 36
click at [291, 75] on div "🔒 Preferred Job Titles" at bounding box center [322, 73] width 105 height 7
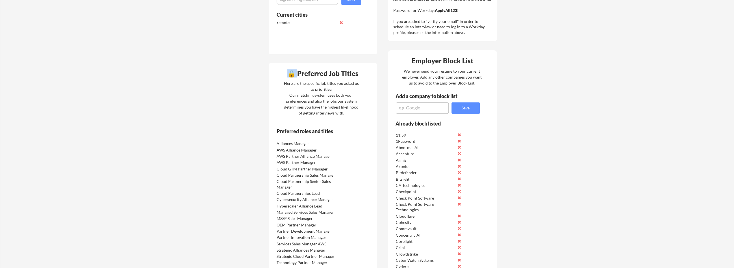
click at [291, 75] on div "🔒 Preferred Job Titles" at bounding box center [322, 73] width 105 height 7
click at [326, 76] on div "🔒 Preferred Job Titles" at bounding box center [322, 73] width 105 height 7
click at [317, 112] on div "Here are the specific job titles you asked us to prioritize. Our matching syste…" at bounding box center [321, 98] width 78 height 36
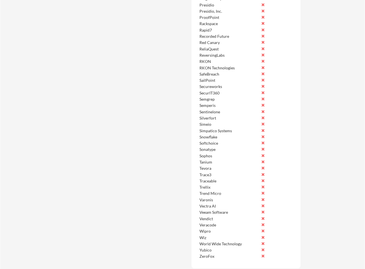
scroll to position [818, 0]
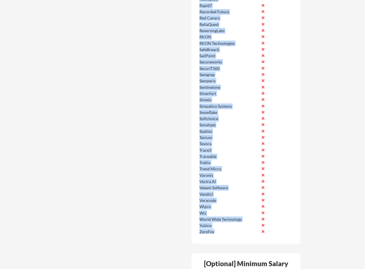
drag, startPoint x: 199, startPoint y: 141, endPoint x: 222, endPoint y: 231, distance: 92.5
copy div "11:59 1Password Abnormal AI Accenture Armis Axonius Bitdefender Bitsight CA Tec…"
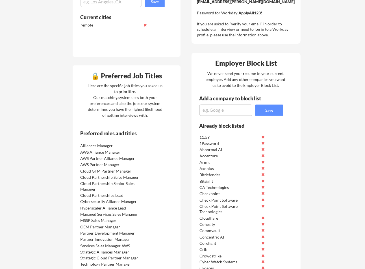
scroll to position [203, 0]
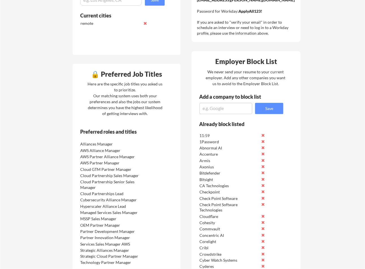
click at [214, 109] on textarea at bounding box center [225, 108] width 53 height 11
paste textarea "Capgemini:"
type textarea "Capgemini"
click at [268, 110] on button "Save" at bounding box center [269, 108] width 28 height 11
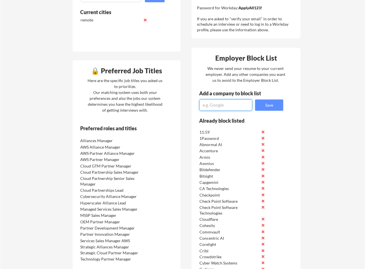
scroll to position [205, 0]
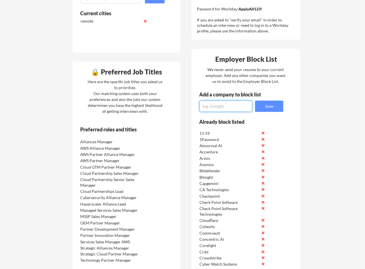
click at [231, 103] on textarea at bounding box center [225, 106] width 53 height 11
paste textarea "Tata Consultancy Services (TCS):"
type textarea "Tata Consultancy Services"
click at [270, 108] on button "Save" at bounding box center [269, 106] width 28 height 11
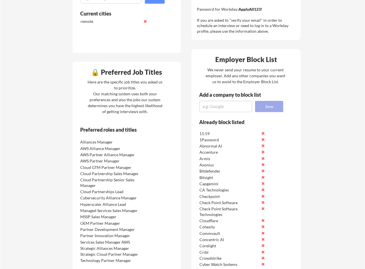
scroll to position [0, 0]
click at [233, 108] on textarea at bounding box center [225, 106] width 53 height 11
type textarea "TCS"
click at [278, 108] on button "Save" at bounding box center [269, 106] width 28 height 11
click at [232, 106] on textarea at bounding box center [225, 106] width 53 height 11
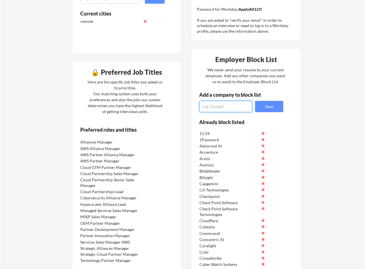
paste textarea "Fiserv"
type textarea "Fiserv"
click at [275, 111] on button "Save" at bounding box center [269, 106] width 28 height 11
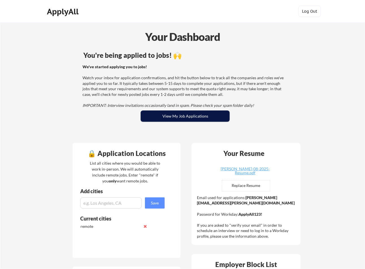
click at [184, 118] on button "View My Job Applications" at bounding box center [185, 116] width 89 height 11
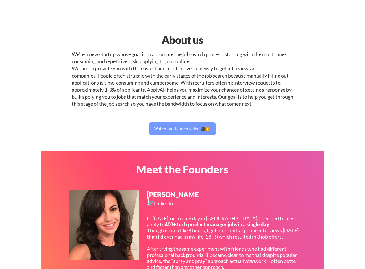
select select ""it_security""
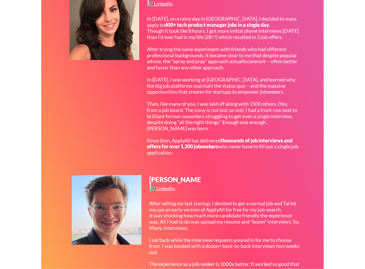
scroll to position [200, 0]
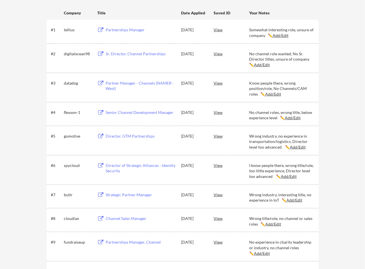
scroll to position [101, 0]
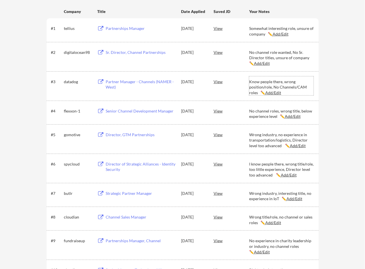
click at [276, 92] on u "Add/Edit" at bounding box center [273, 92] width 16 height 5
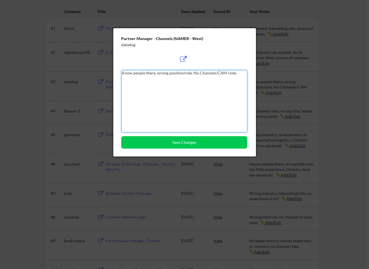
click at [133, 74] on textarea "Know people there, wrong position/role, No Channels/CAM roles" at bounding box center [184, 101] width 126 height 62
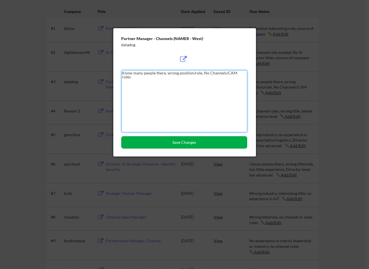
type textarea "Know many people there, wrong position/role, No Channels/CAM roles"
click at [188, 144] on button "Save Changes" at bounding box center [184, 142] width 126 height 12
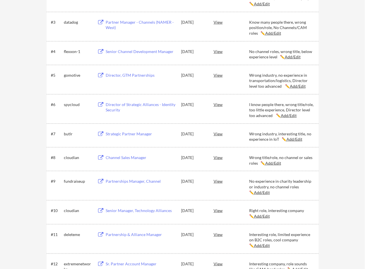
scroll to position [0, 0]
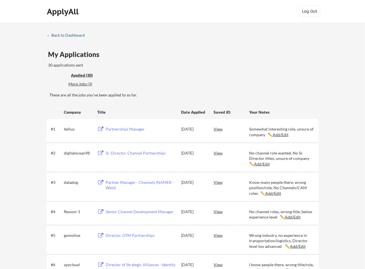
click at [77, 34] on div "← Back to Dashboard" at bounding box center [68, 35] width 42 height 4
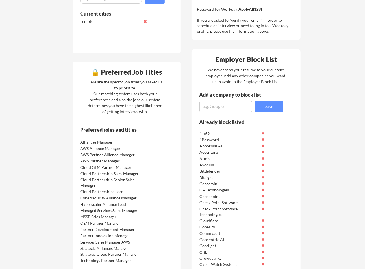
scroll to position [204, 0]
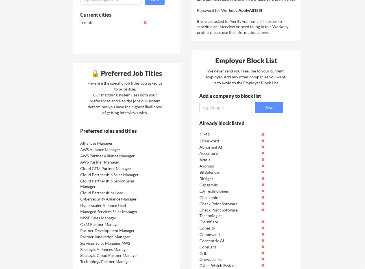
click at [95, 71] on div "🔒 Preferred Job Titles" at bounding box center [126, 73] width 105 height 7
click at [96, 75] on div "🔒 Preferred Job Titles" at bounding box center [126, 73] width 105 height 7
click at [105, 77] on div "🔒 Preferred Job Titles" at bounding box center [126, 74] width 105 height 9
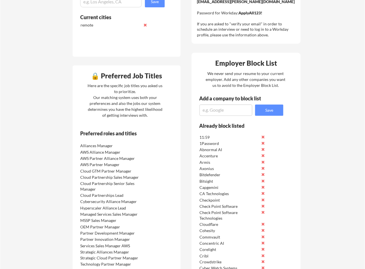
scroll to position [202, 0]
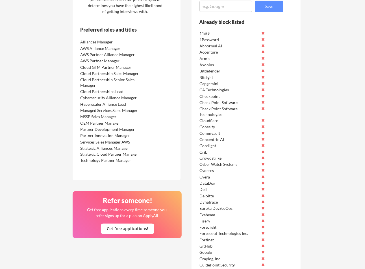
scroll to position [306, 0]
drag, startPoint x: 118, startPoint y: 85, endPoint x: 104, endPoint y: 77, distance: 16.0
click at [104, 77] on div "Cloud Partnership Senior Sales Manager" at bounding box center [110, 82] width 60 height 11
click at [91, 78] on div "Cloud Partnership Senior Sales Manager" at bounding box center [110, 82] width 60 height 11
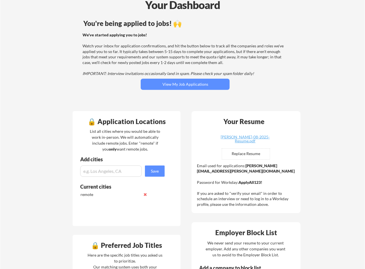
scroll to position [0, 0]
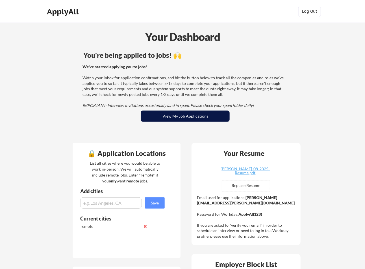
click at [177, 115] on button "View My Job Applications" at bounding box center [185, 116] width 89 height 11
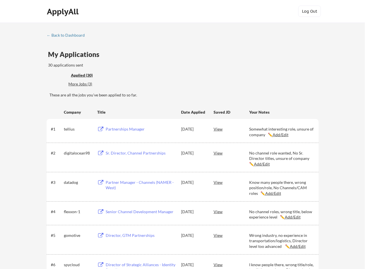
scroll to position [183, 0]
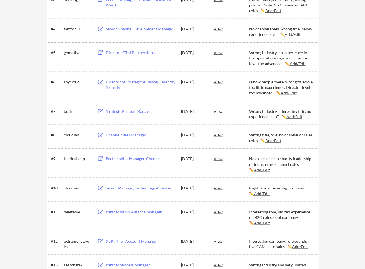
click at [275, 141] on u "Add/Edit" at bounding box center [273, 140] width 16 height 5
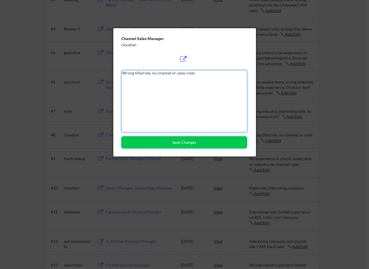
click at [175, 73] on textarea "Wrong title/role, no channel or sales roles" at bounding box center [184, 101] width 126 height 62
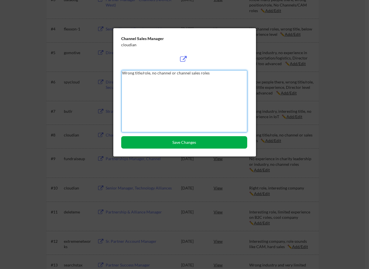
click at [205, 145] on button "Save Changes" at bounding box center [184, 142] width 126 height 12
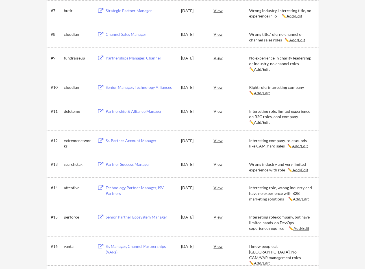
scroll to position [284, 0]
click at [292, 146] on u "Add/Edit" at bounding box center [300, 145] width 16 height 5
type textarea "Interesting company, role sounds like CAM, hard sales"
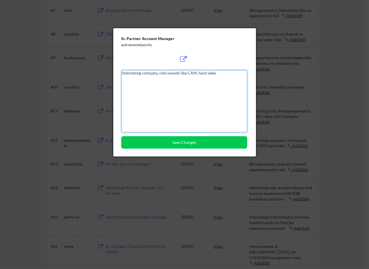
drag, startPoint x: 216, startPoint y: 75, endPoint x: 196, endPoint y: 72, distance: 20.5
click at [196, 72] on textarea "Interesting company, role sounds like CAM, hard sales" at bounding box center [184, 101] width 126 height 62
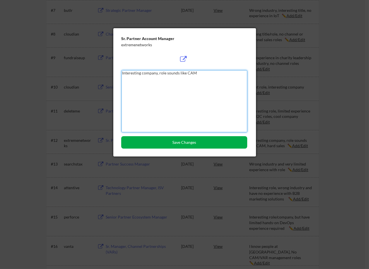
type textarea "Interesting company, role sounds like CAM"
click at [199, 145] on button "Save Changes" at bounding box center [184, 142] width 126 height 12
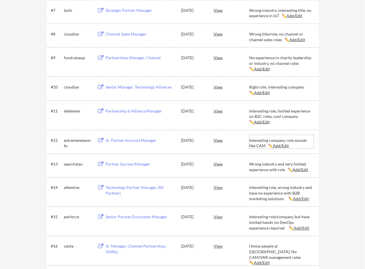
click at [276, 147] on u "Add/Edit" at bounding box center [281, 145] width 16 height 5
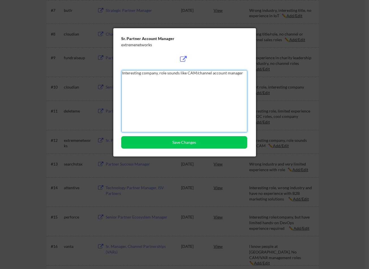
click at [226, 75] on textarea "Interesting company, role sounds like CAM/channel account manager" at bounding box center [184, 101] width 126 height 62
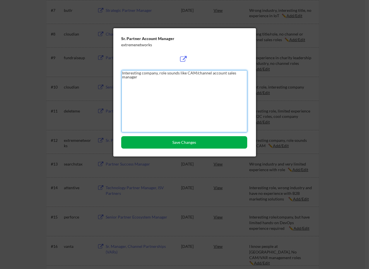
click at [225, 138] on button "Save Changes" at bounding box center [184, 142] width 126 height 12
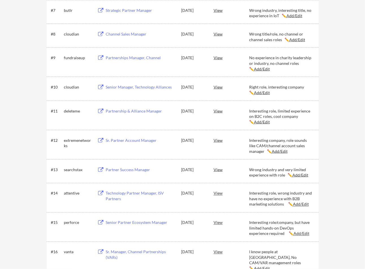
scroll to position [431, 0]
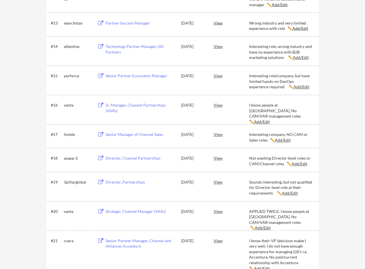
click at [284, 140] on u "Add/Edit" at bounding box center [283, 140] width 16 height 5
type textarea "Interesting company, NO CAM or Sales roles"
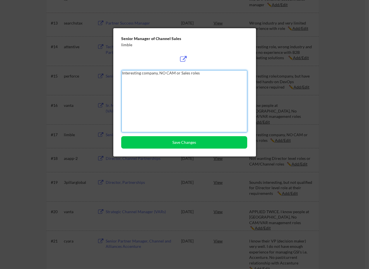
click at [180, 73] on textarea "Interesting company, NO CAM or Sales roles" at bounding box center [184, 101] width 126 height 62
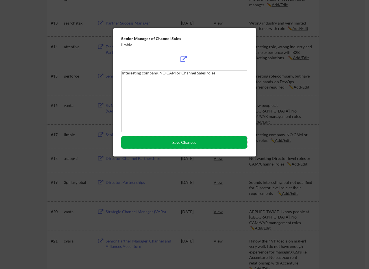
click at [183, 144] on button "Save Changes" at bounding box center [184, 142] width 126 height 12
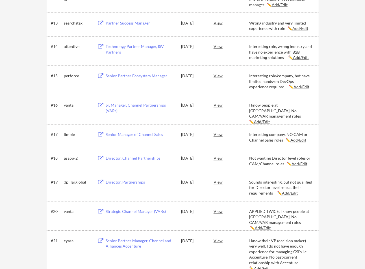
scroll to position [602, 0]
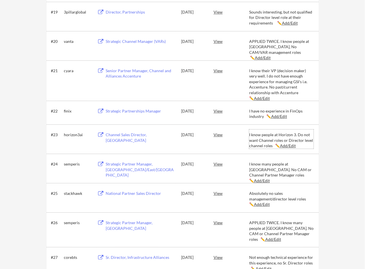
click at [289, 146] on u "Add/Edit" at bounding box center [288, 145] width 16 height 5
type textarea "I know people at Horizon 3. Do not want Channel roles or Director level channel…"
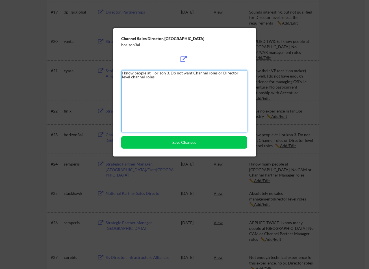
click at [206, 74] on textarea "I know people at Horizon 3. Do not want Channel roles or Director level channel…" at bounding box center [184, 101] width 126 height 62
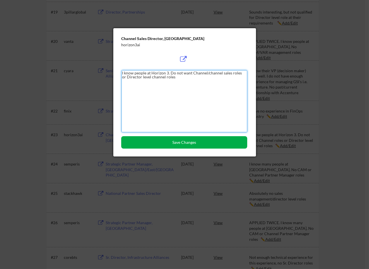
click at [193, 143] on button "Save Changes" at bounding box center [184, 142] width 126 height 12
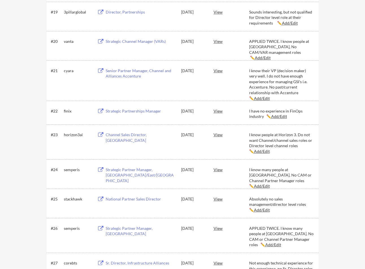
click at [259, 210] on u "Add/Edit" at bounding box center [262, 210] width 16 height 5
type textarea "Absolutely no sales management/director level roles"
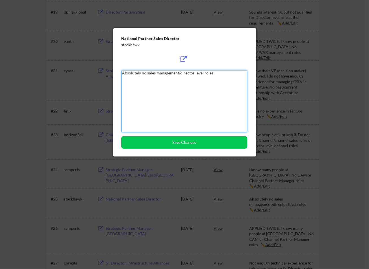
click at [146, 73] on textarea "Absolutely no sales management/director level roles" at bounding box center [184, 101] width 126 height 62
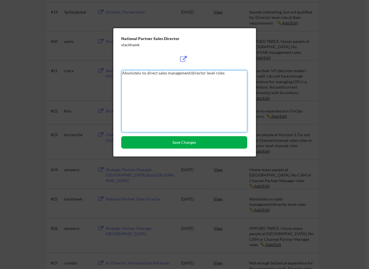
type textarea "Absolutely no direct sales management/director level roles"
click at [180, 144] on button "Save Changes" at bounding box center [184, 142] width 126 height 12
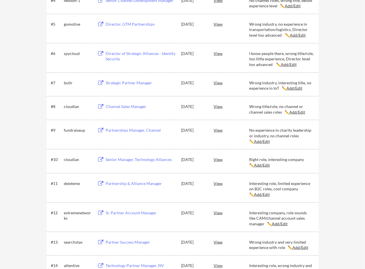
scroll to position [0, 0]
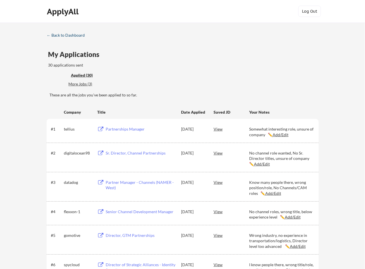
click at [78, 37] on div "← Back to Dashboard" at bounding box center [68, 35] width 42 height 4
